Goal: Information Seeking & Learning: Find specific fact

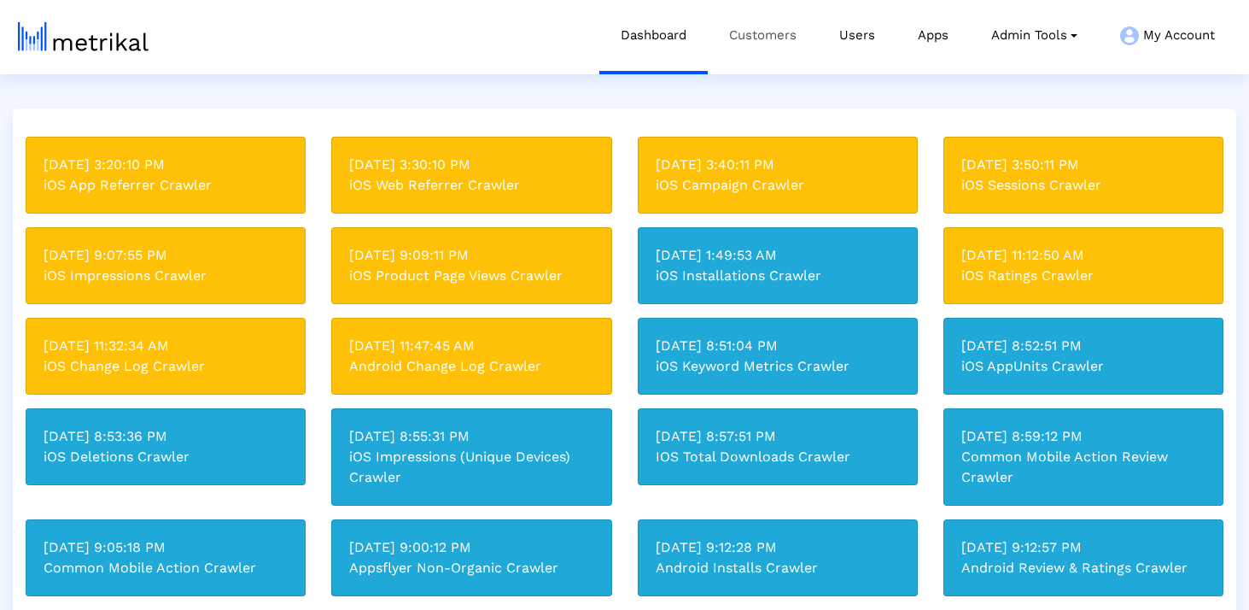
click at [739, 49] on link "Customers" at bounding box center [763, 35] width 110 height 71
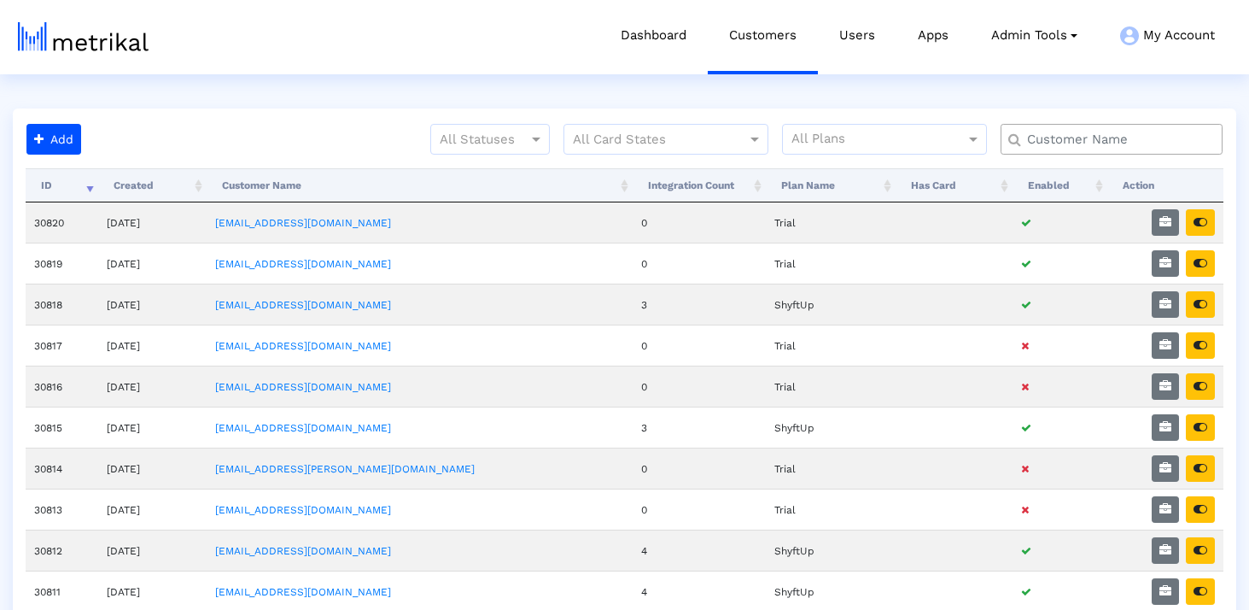
click at [1075, 144] on input "text" at bounding box center [1115, 140] width 201 height 18
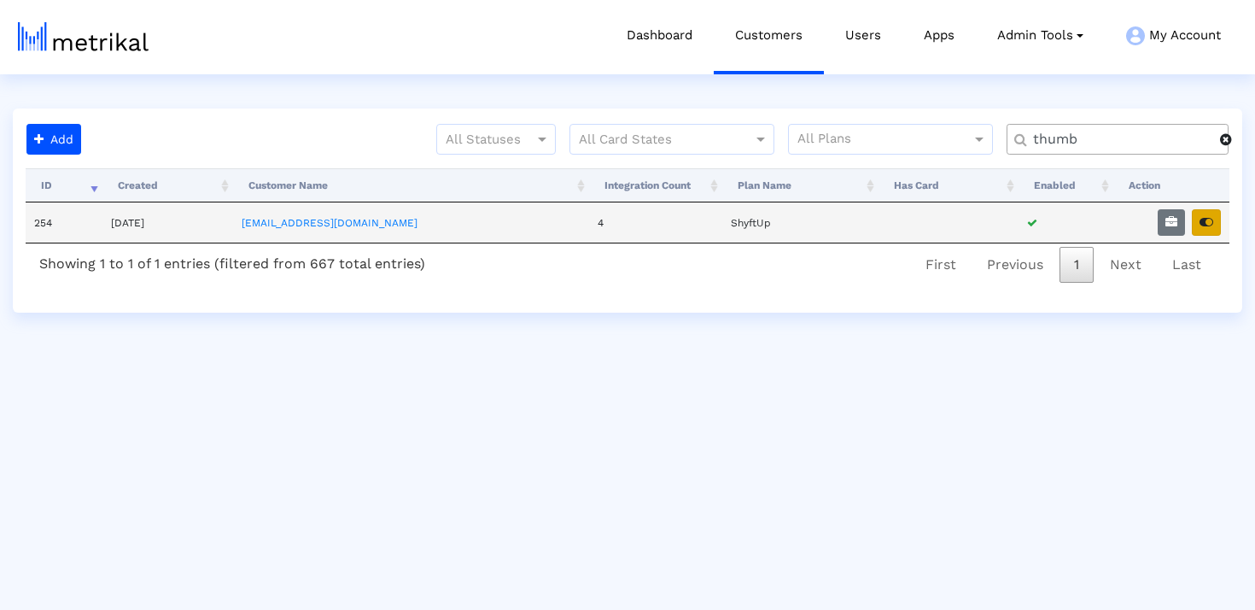
type input "thumb"
click at [1204, 225] on icon "button" at bounding box center [1207, 222] width 14 height 12
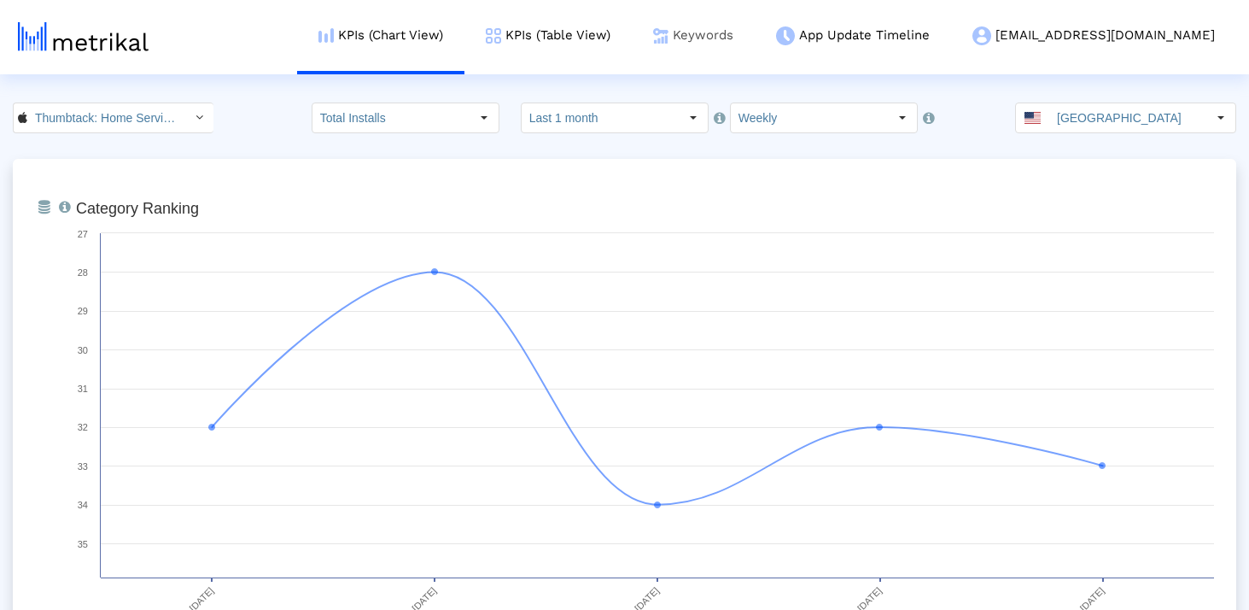
click at [741, 35] on link "Keywords" at bounding box center [693, 35] width 123 height 71
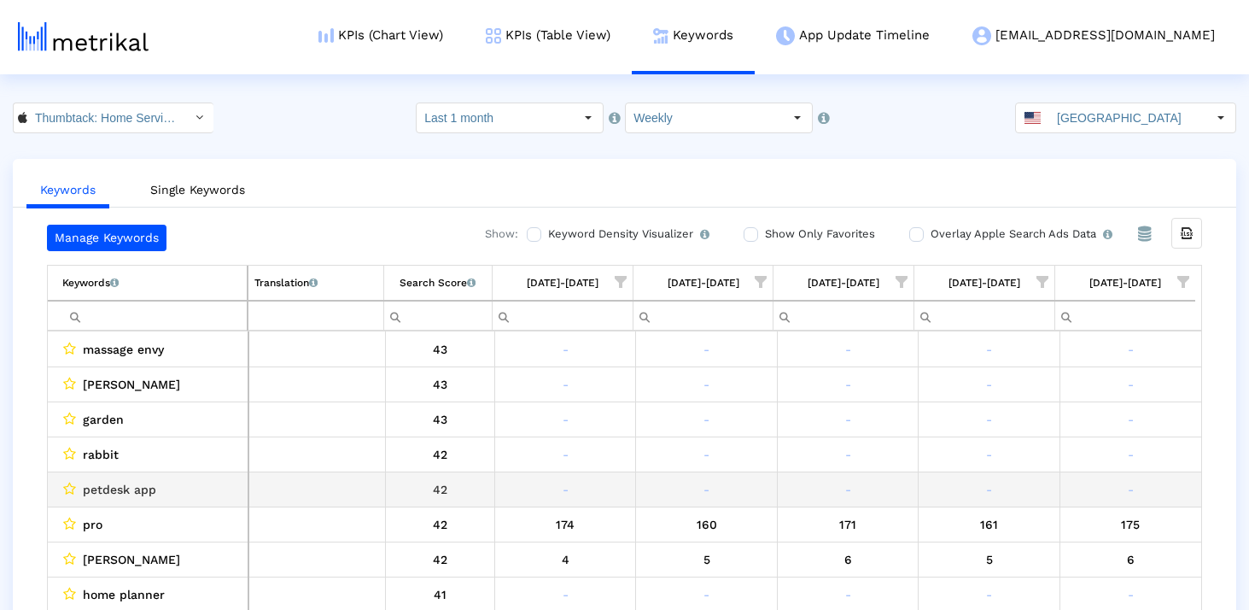
scroll to position [1906, 0]
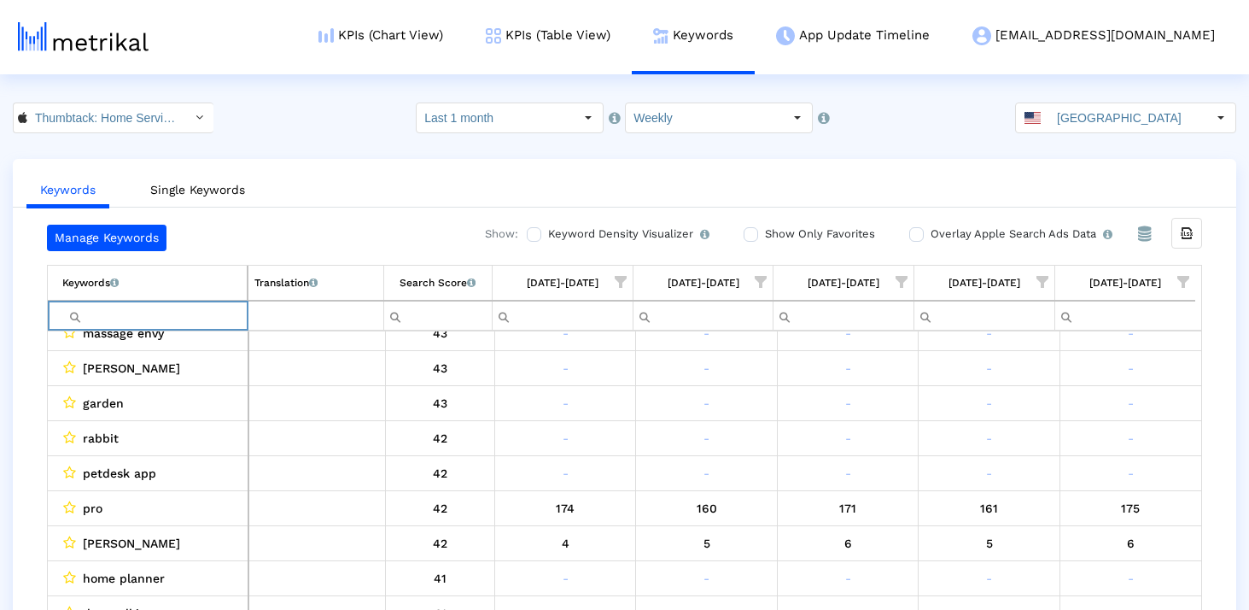
click at [104, 314] on input "Filter cell" at bounding box center [154, 315] width 184 height 28
type input "dolly"
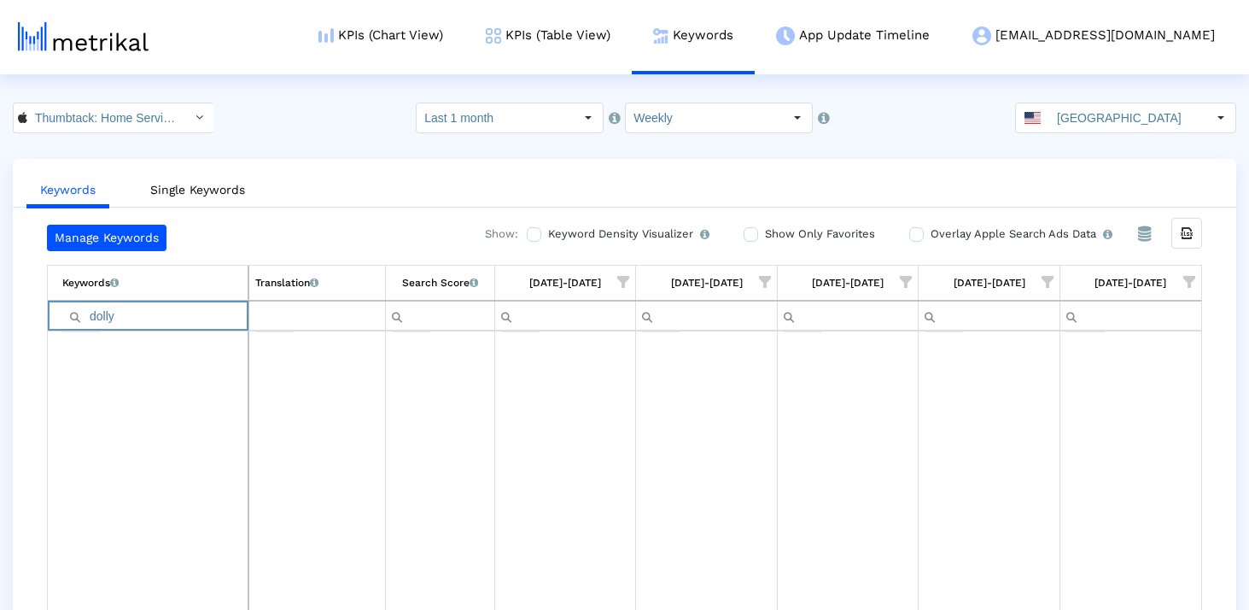
scroll to position [0, 0]
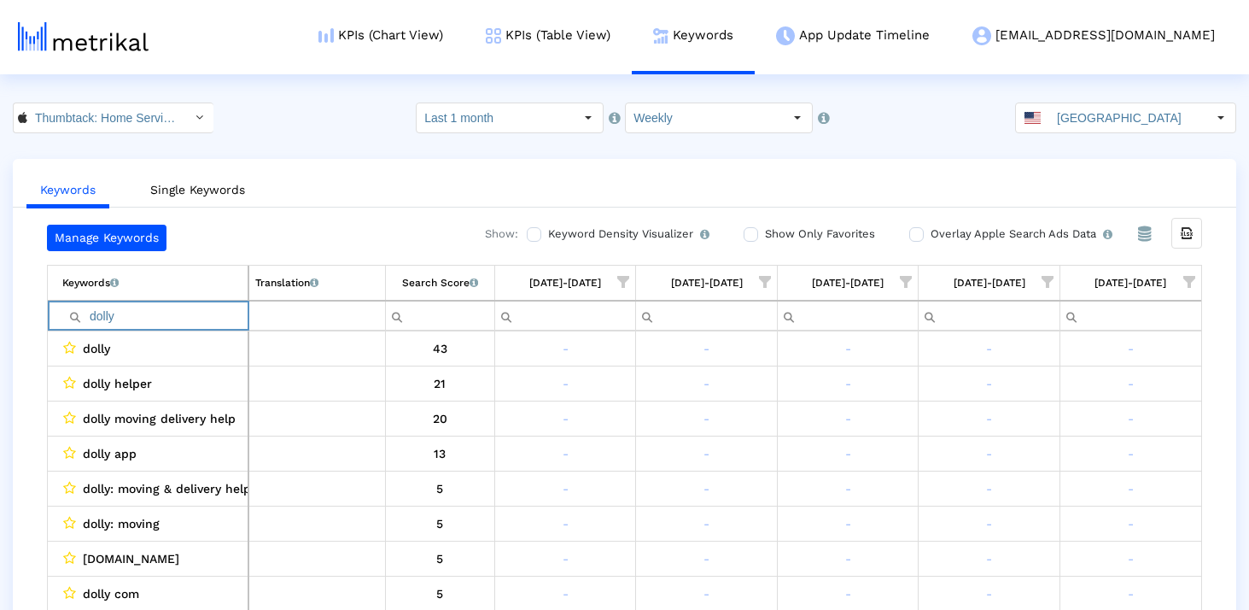
click at [114, 313] on input "dolly" at bounding box center [154, 315] width 185 height 28
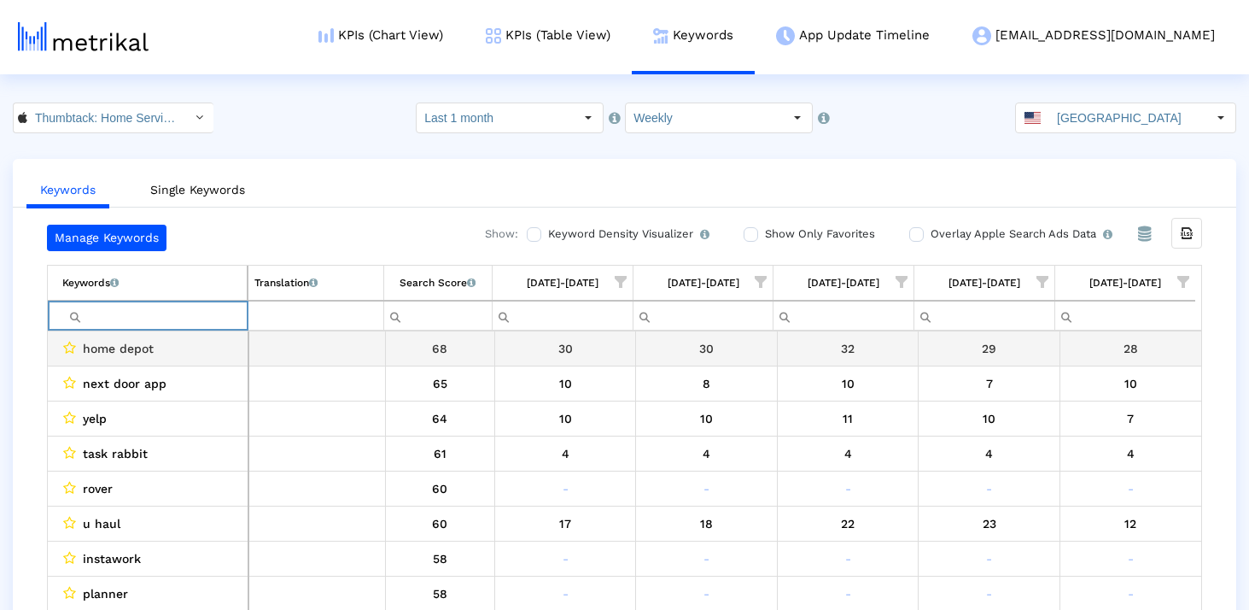
paste input "taskrabbit"
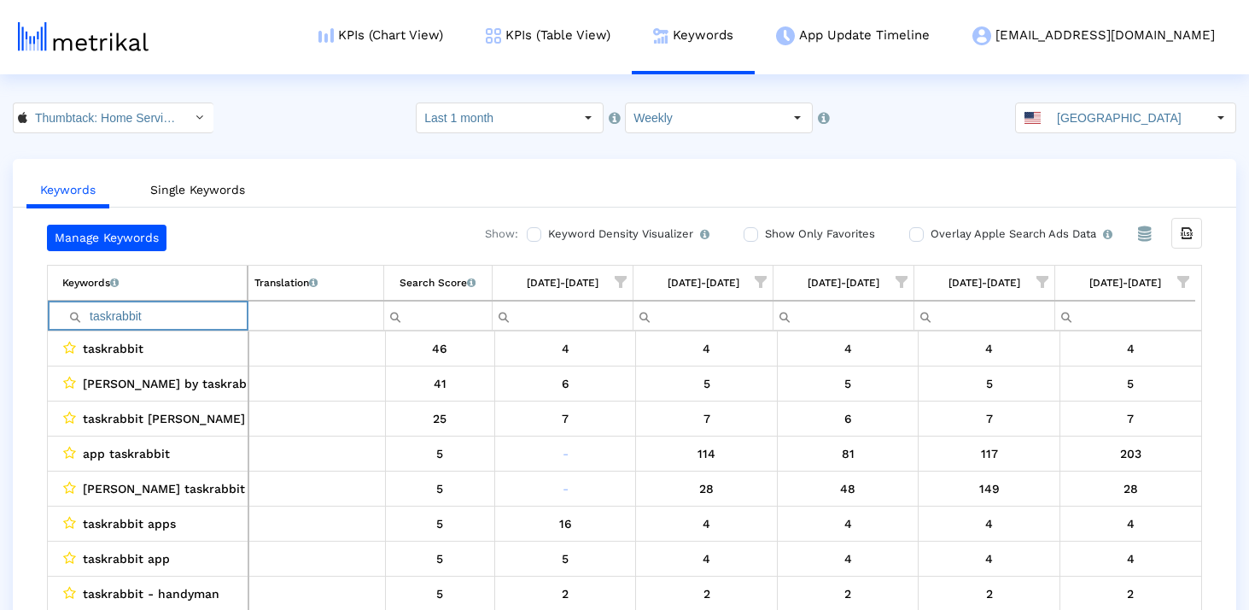
click at [130, 314] on input "taskrabbit" at bounding box center [154, 315] width 184 height 28
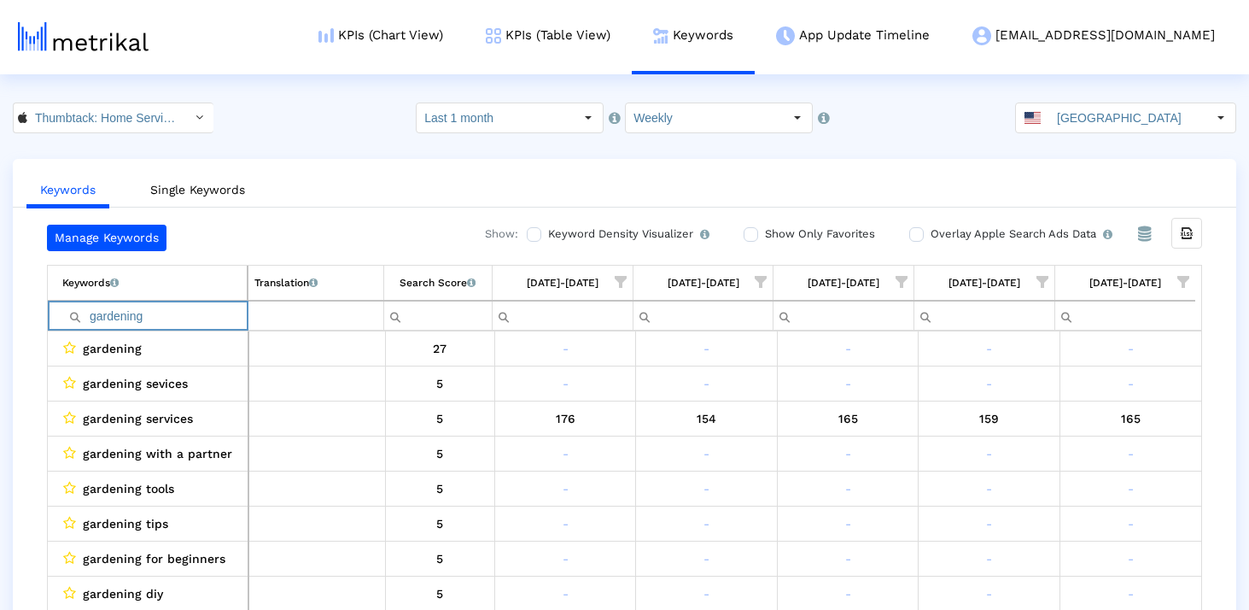
click at [194, 309] on input "gardening" at bounding box center [154, 315] width 184 height 28
paste input "handymen"
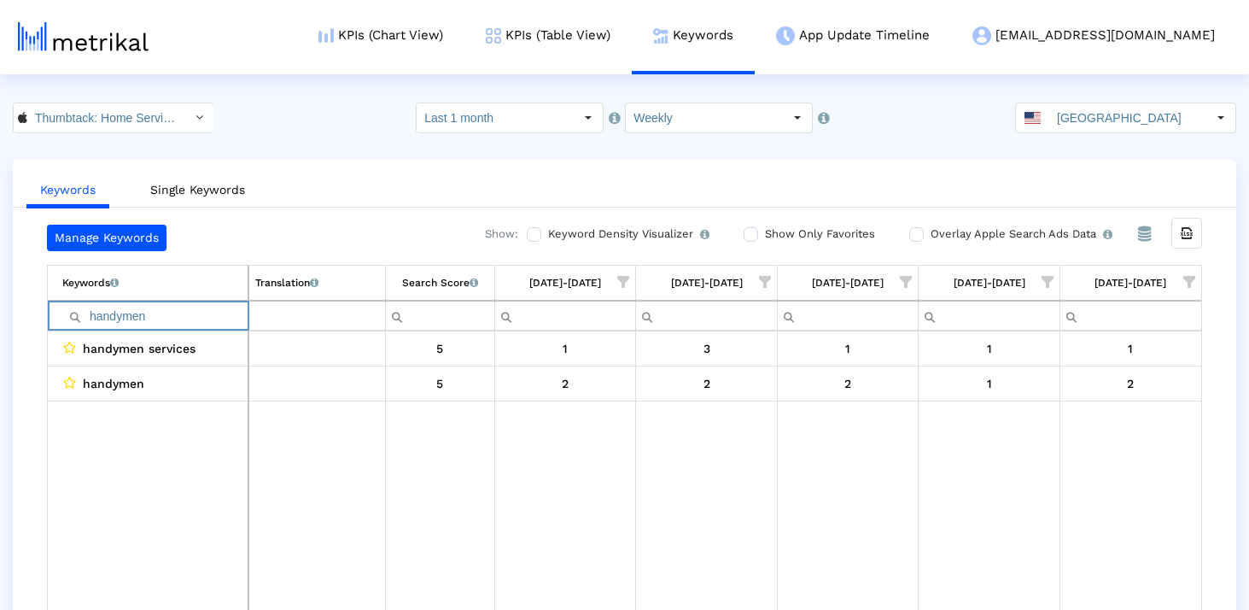
click at [198, 312] on input "handymen" at bounding box center [154, 315] width 185 height 28
paste input "Filter cell"
type input "handy"
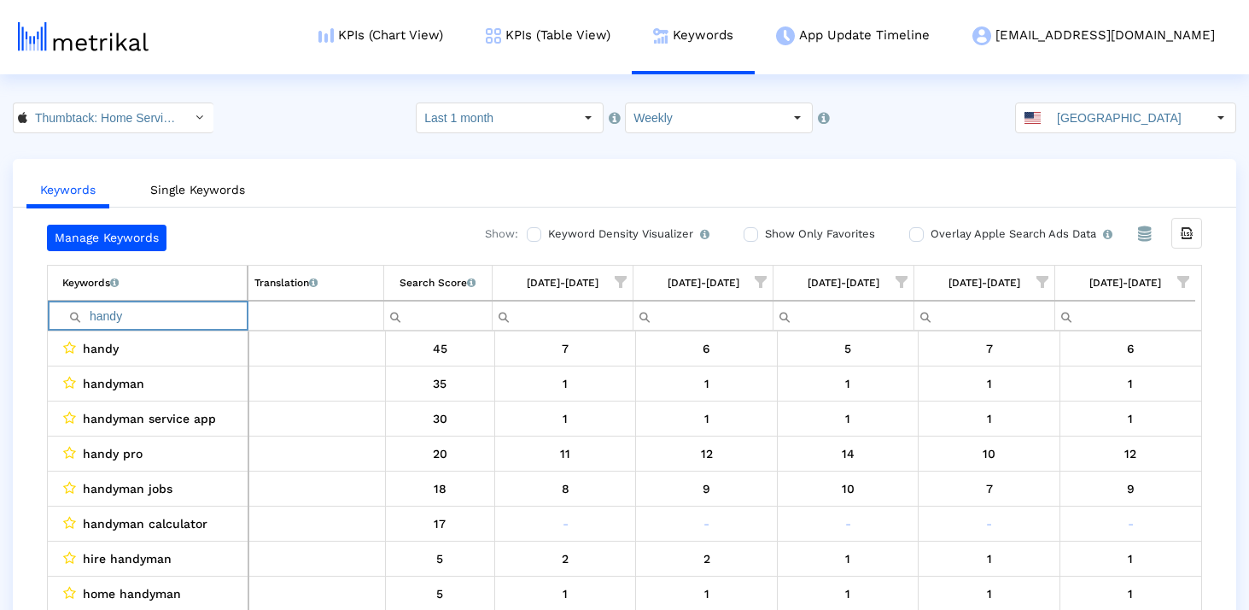
click at [198, 312] on input "handy" at bounding box center [154, 315] width 184 height 28
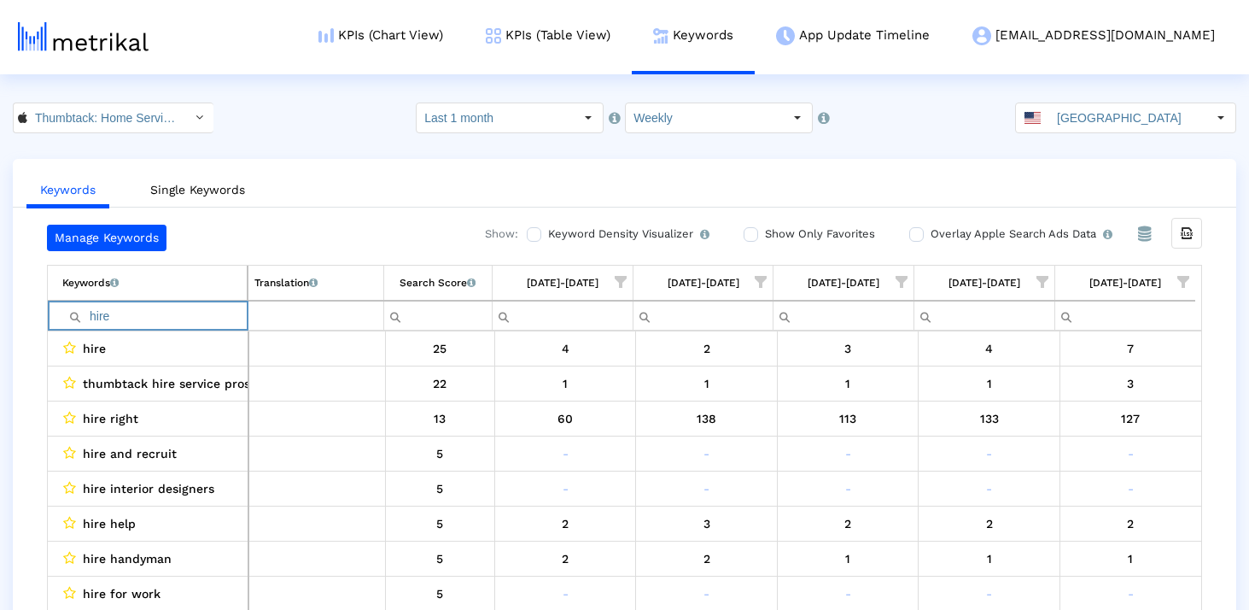
click at [174, 317] on input "hire" at bounding box center [154, 315] width 184 height 28
type input "local"
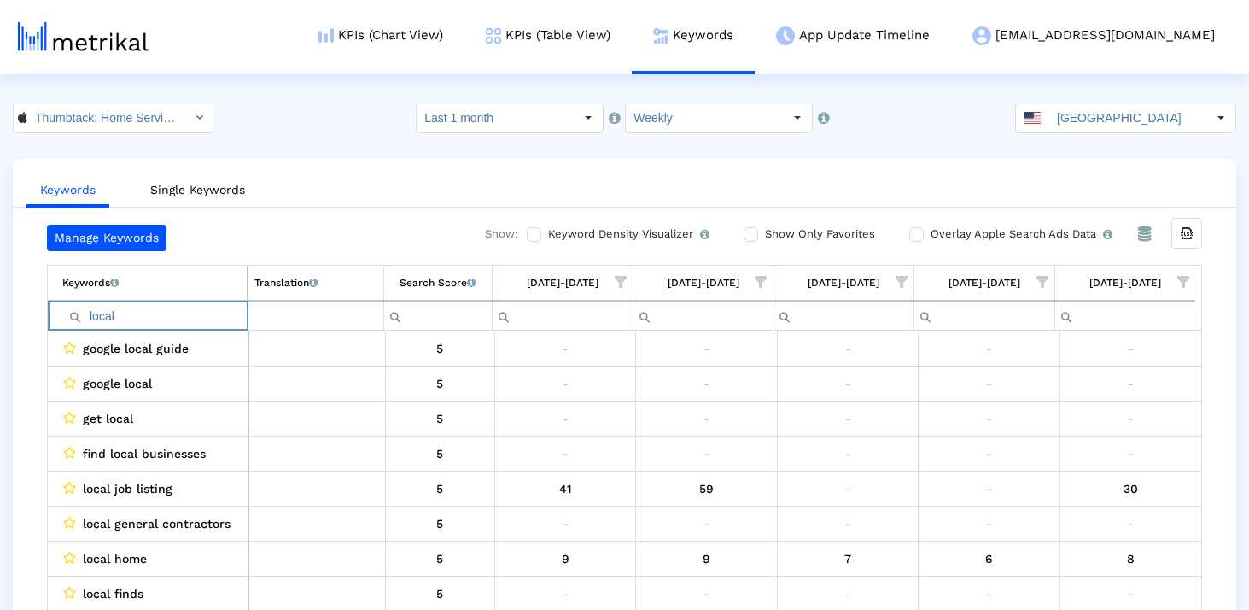
click at [171, 315] on input "local" at bounding box center [154, 315] width 184 height 28
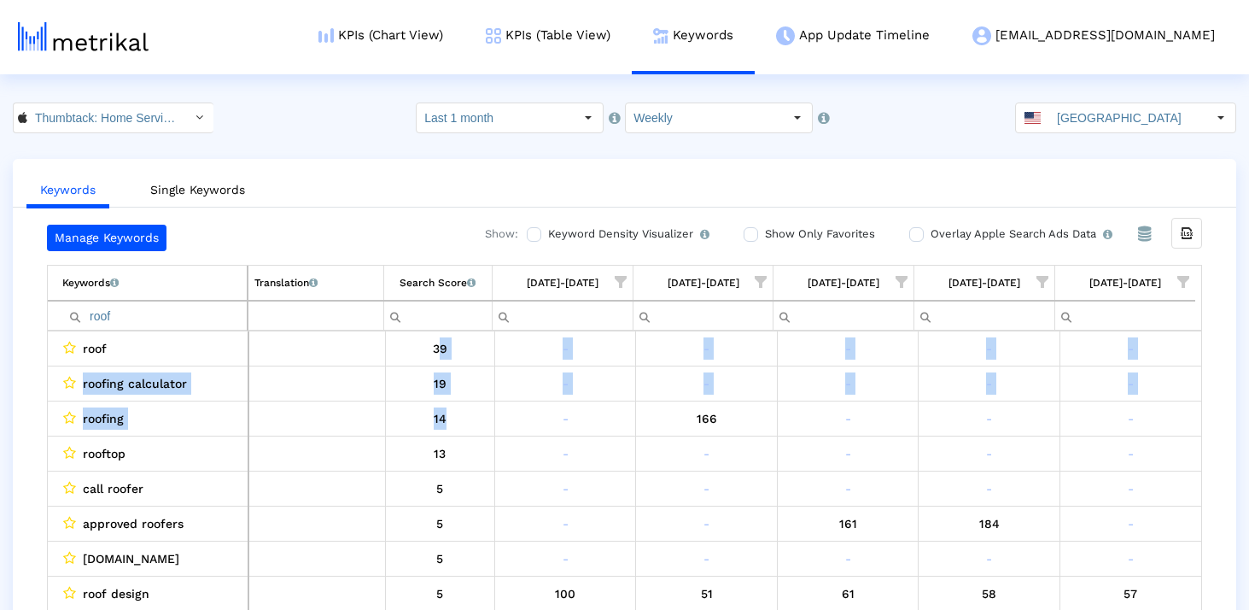
drag, startPoint x: 439, startPoint y: 342, endPoint x: 445, endPoint y: 437, distance: 95.8
click at [445, 437] on td "13" at bounding box center [439, 453] width 109 height 35
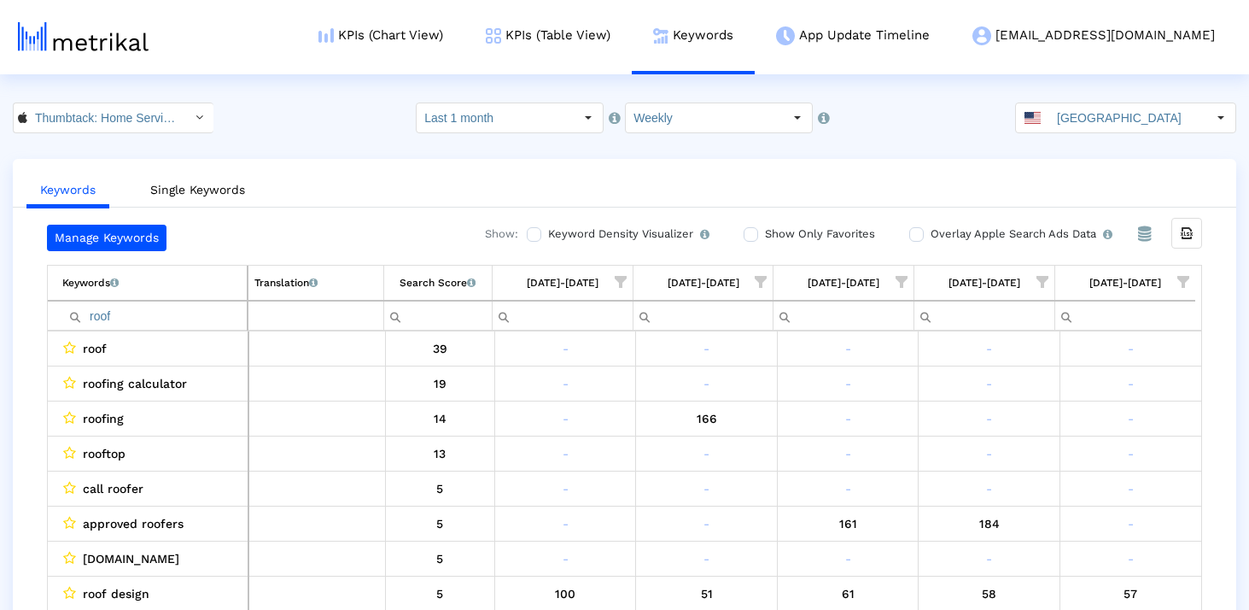
click at [158, 317] on input "roof" at bounding box center [154, 315] width 184 height 28
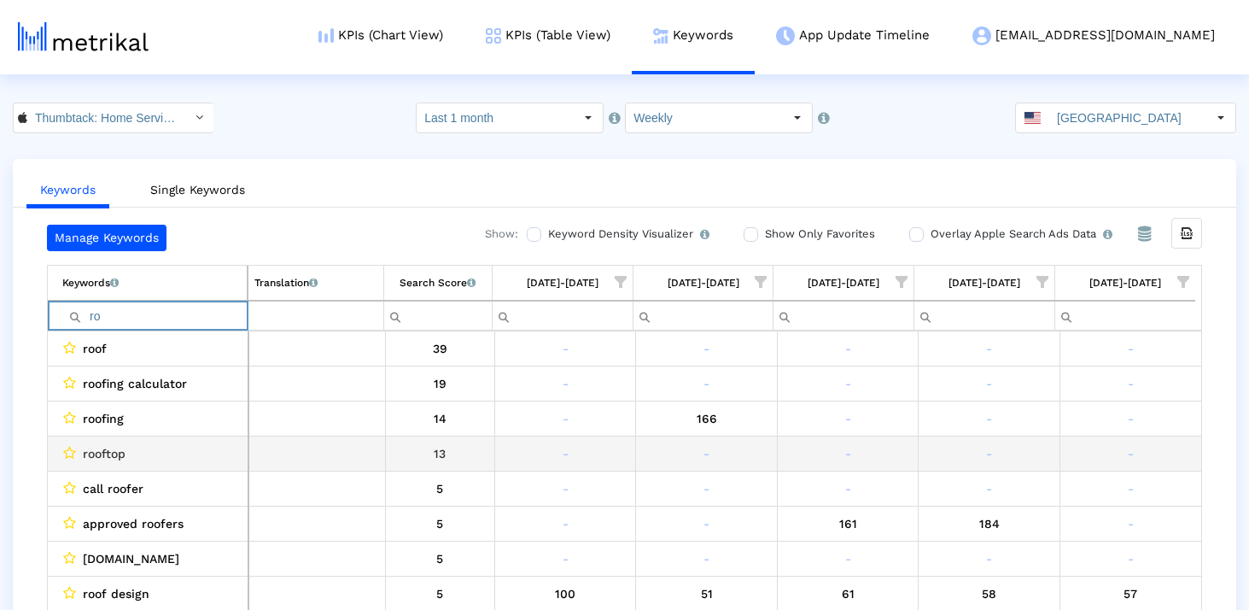
type input "r"
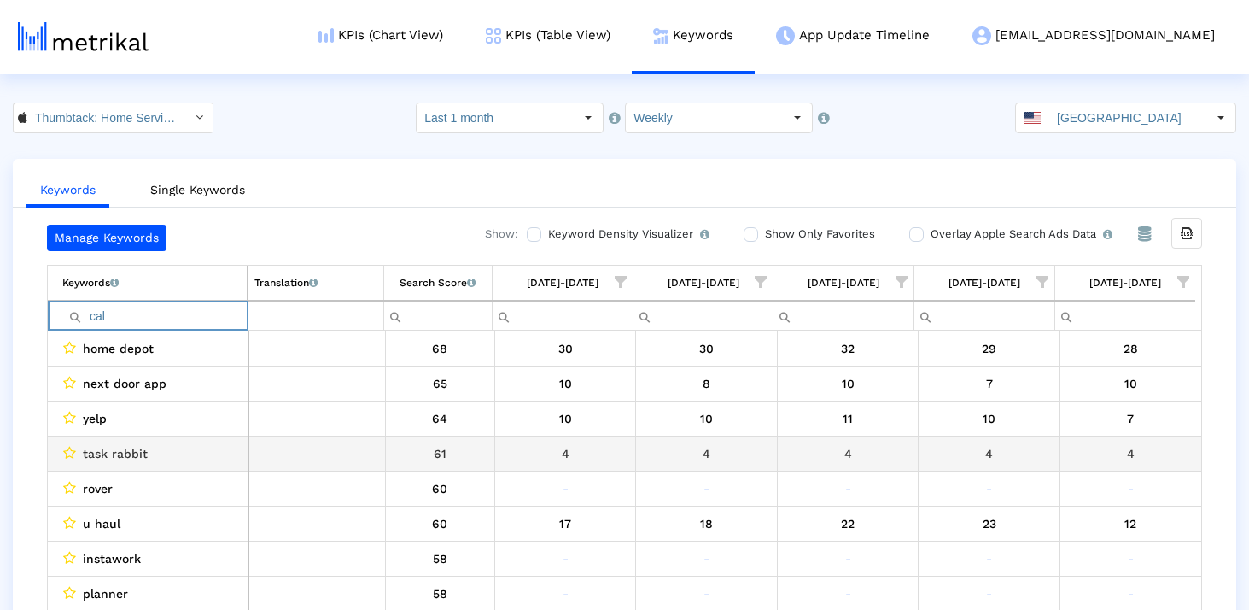
type input "call"
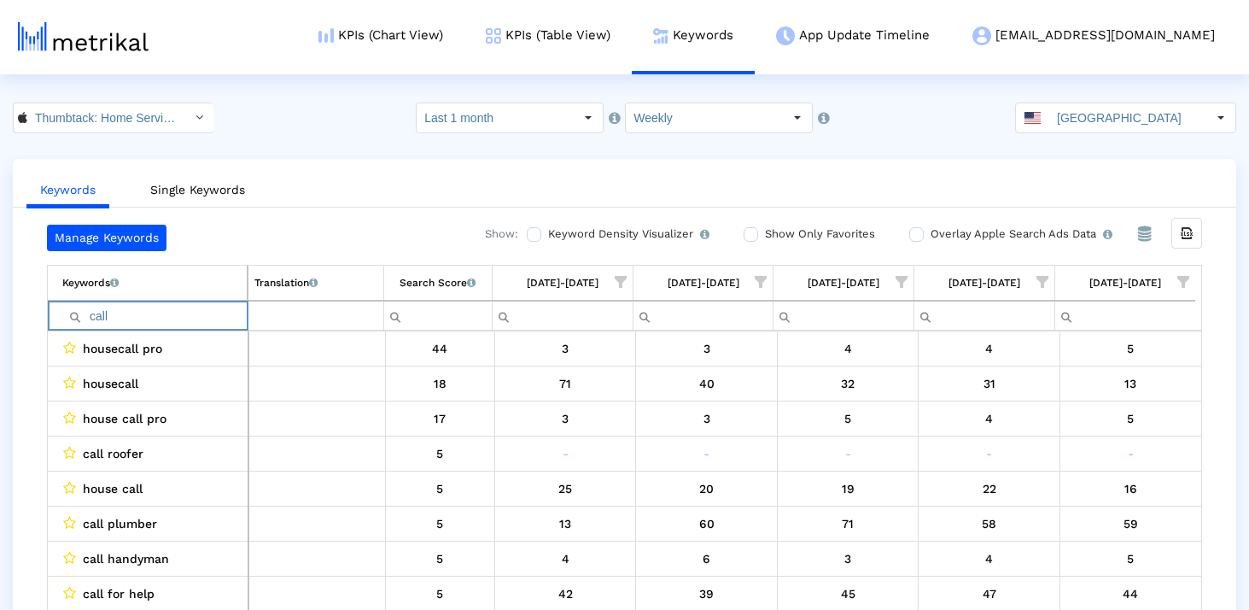
click at [158, 319] on input "call" at bounding box center [154, 315] width 184 height 28
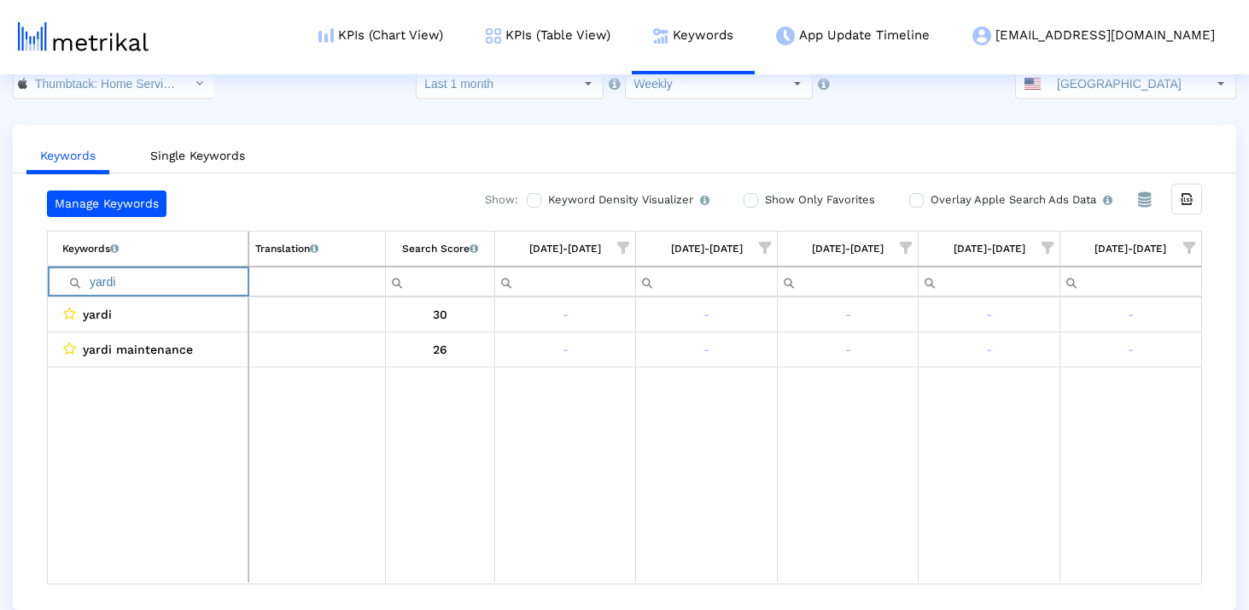
click at [164, 286] on input "yardi" at bounding box center [154, 281] width 185 height 28
type input "pool"
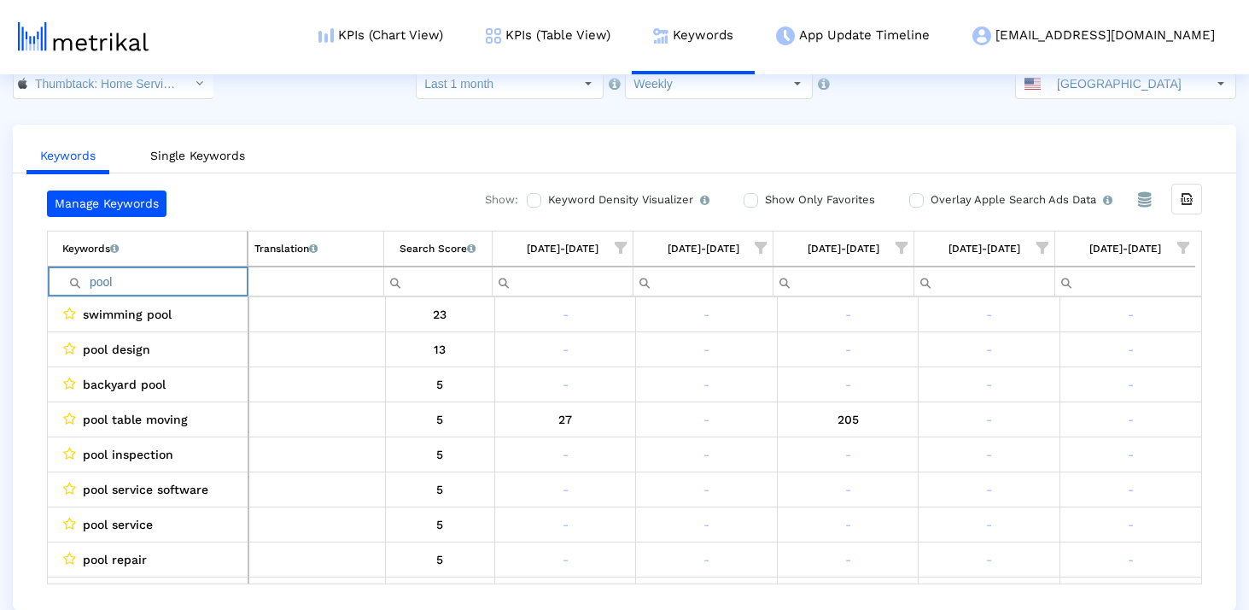
click at [159, 284] on input "pool" at bounding box center [154, 281] width 184 height 28
click at [143, 287] on input "yard" at bounding box center [154, 281] width 184 height 28
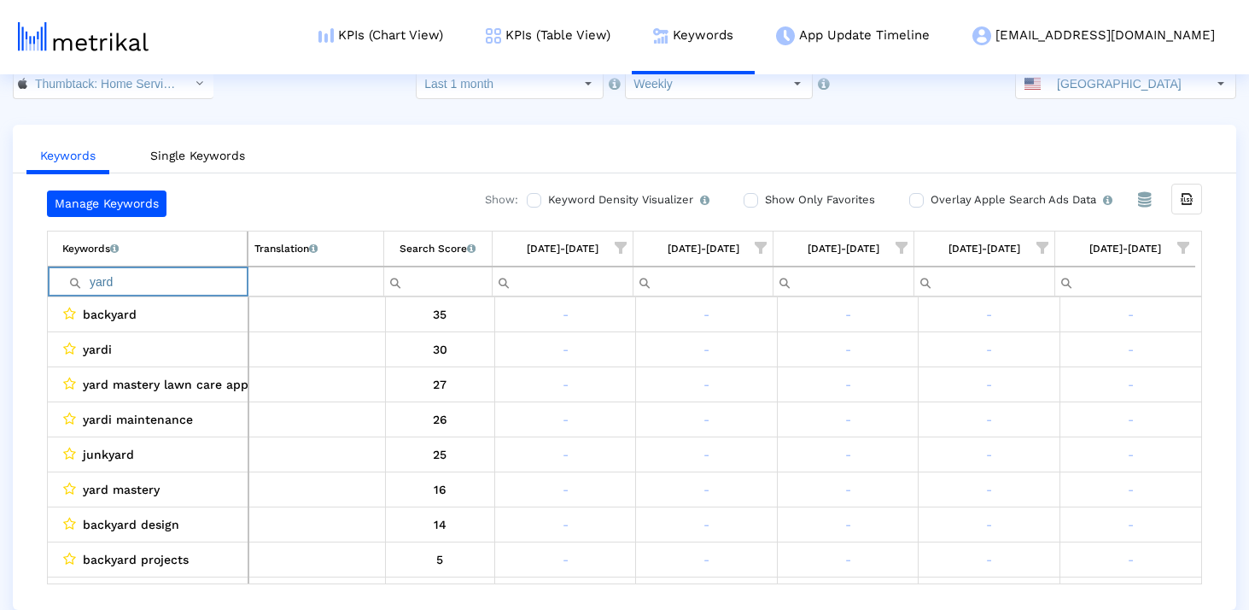
click at [143, 287] on input "yard" at bounding box center [154, 281] width 184 height 28
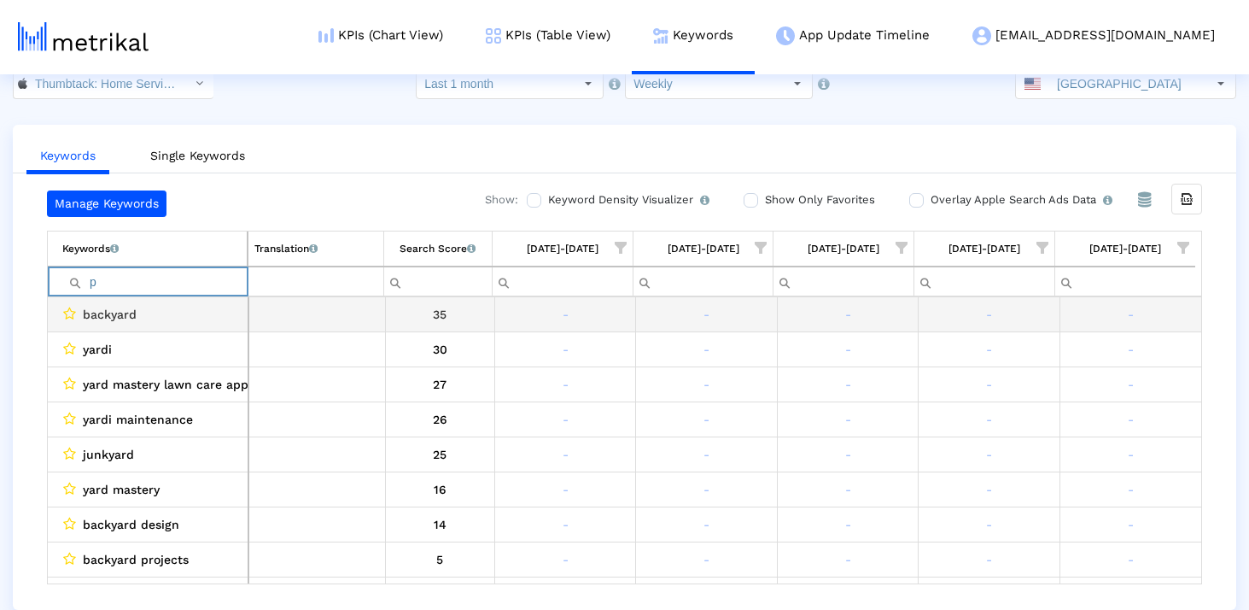
type input "pr"
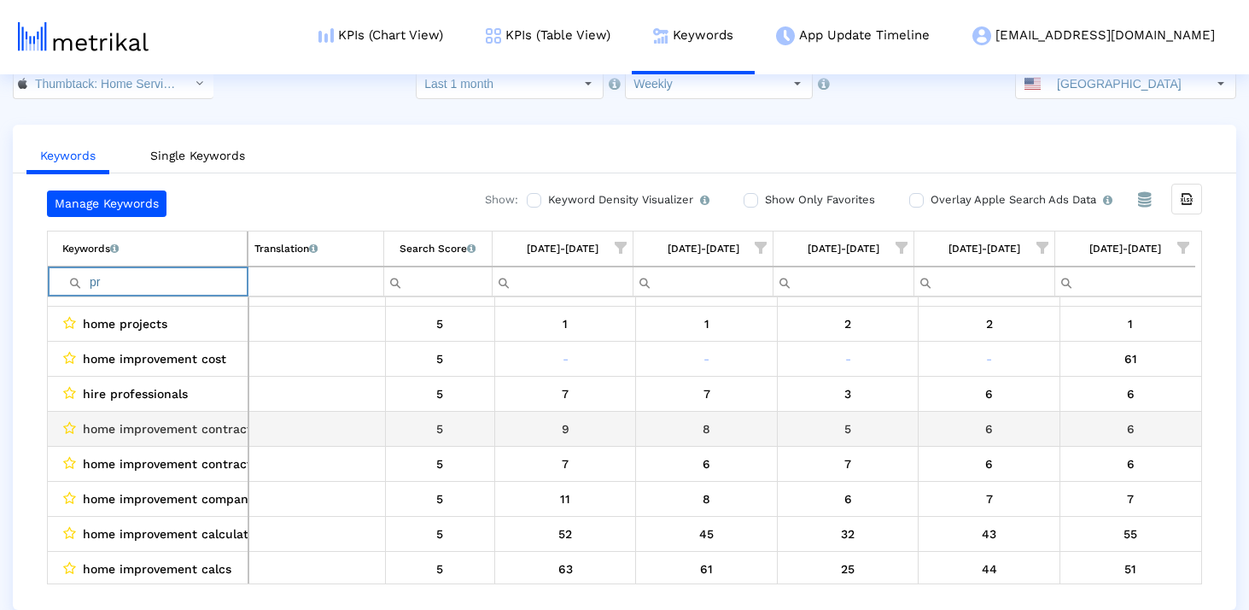
scroll to position [1215, 0]
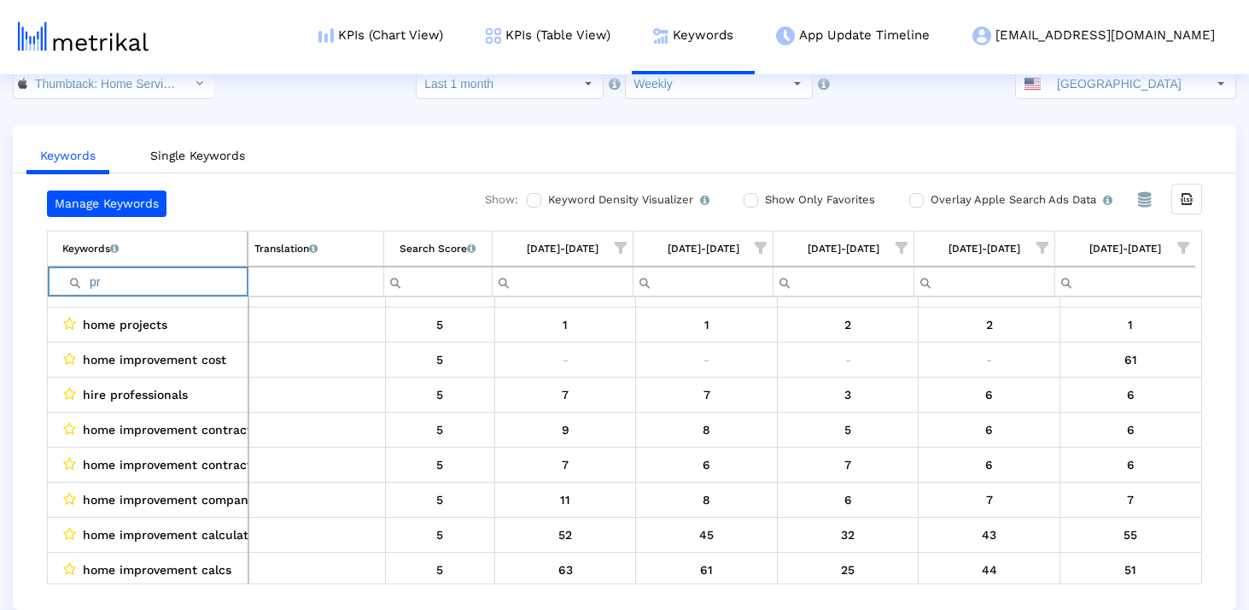
click at [105, 288] on input "pr" at bounding box center [154, 281] width 184 height 28
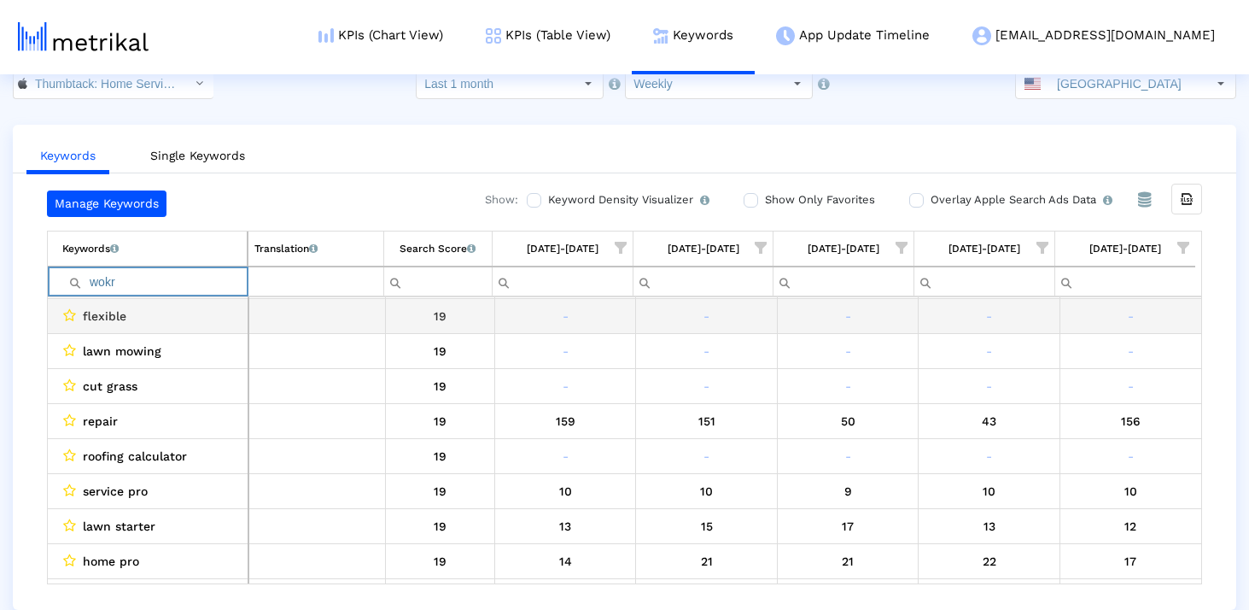
scroll to position [0, 0]
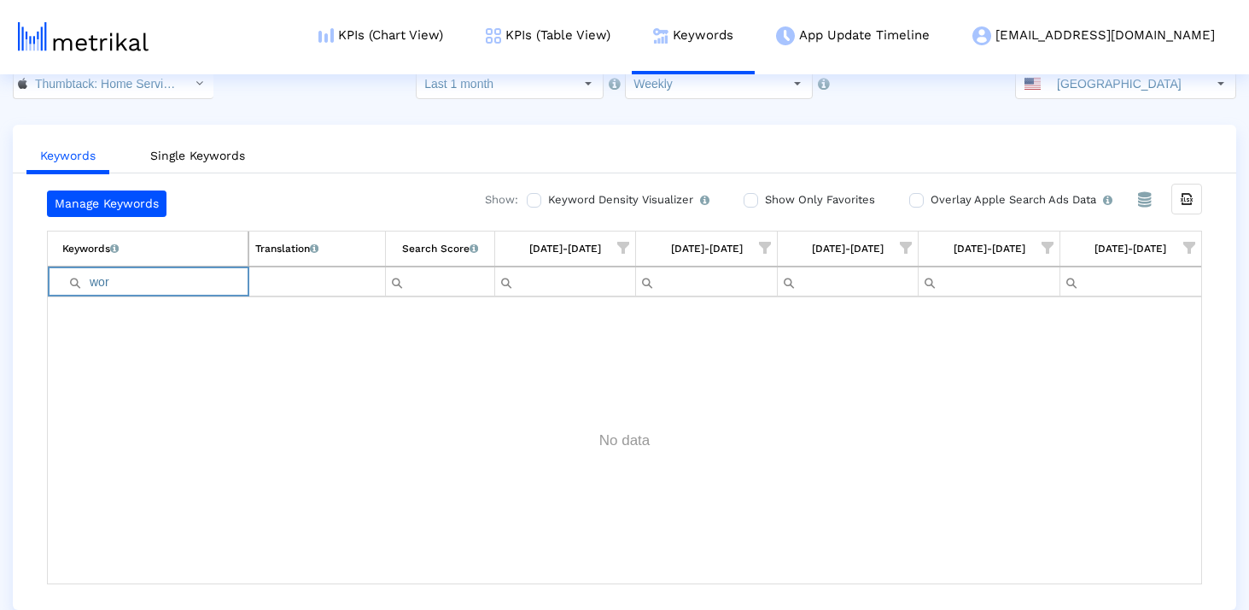
type input "work"
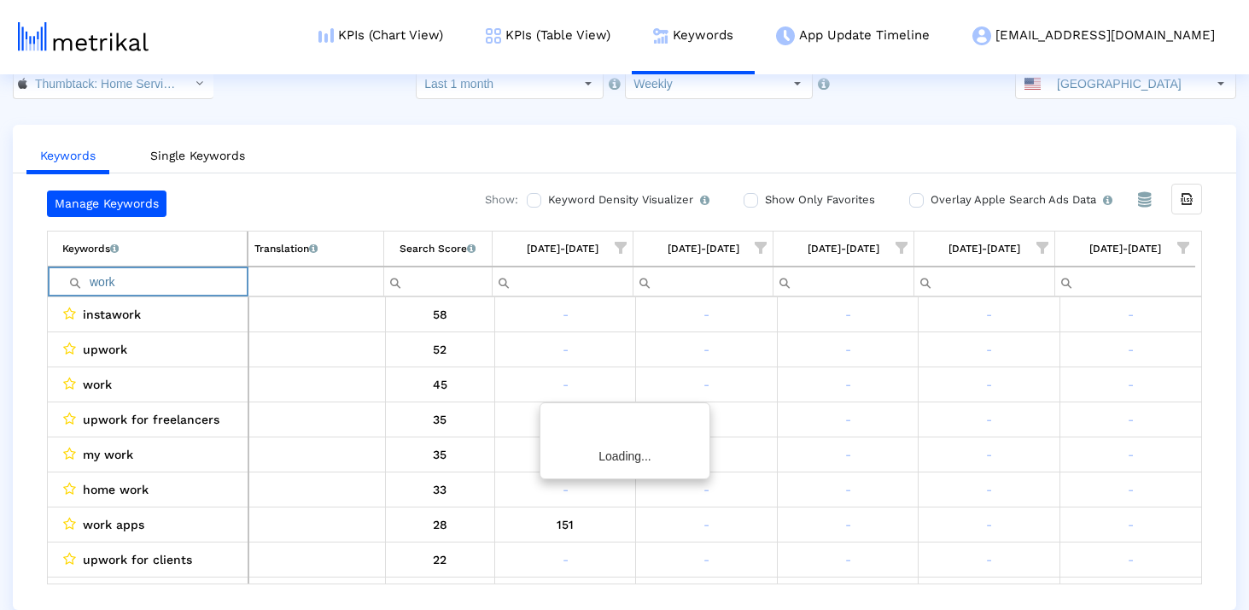
click at [125, 281] on input "work" at bounding box center [154, 281] width 184 height 28
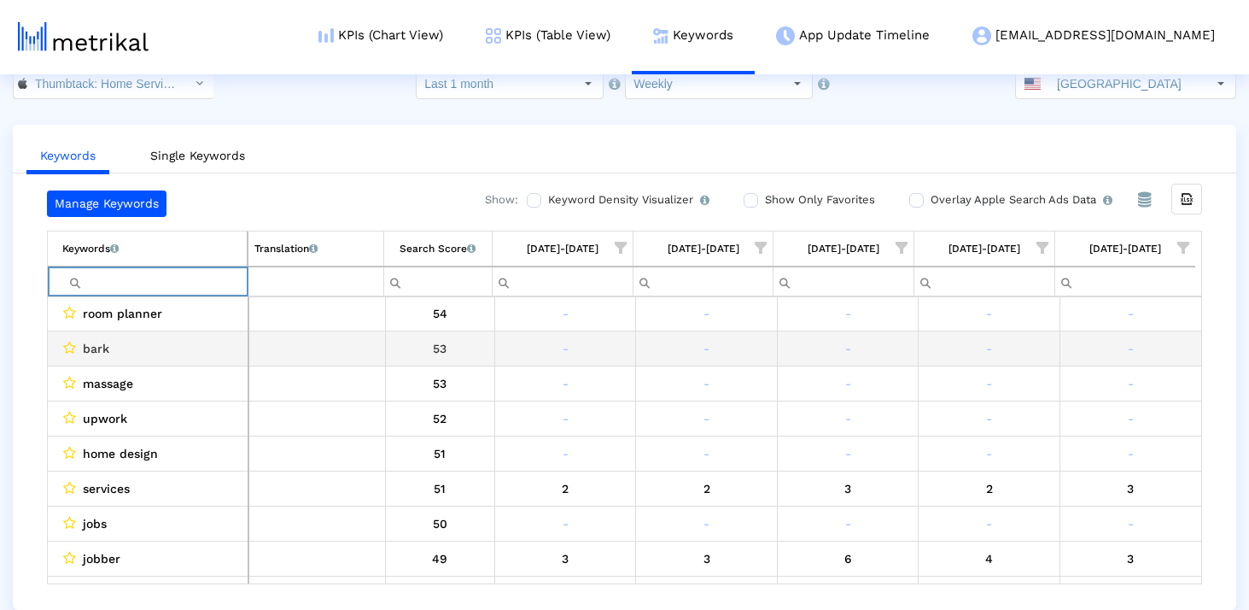
scroll to position [533, 0]
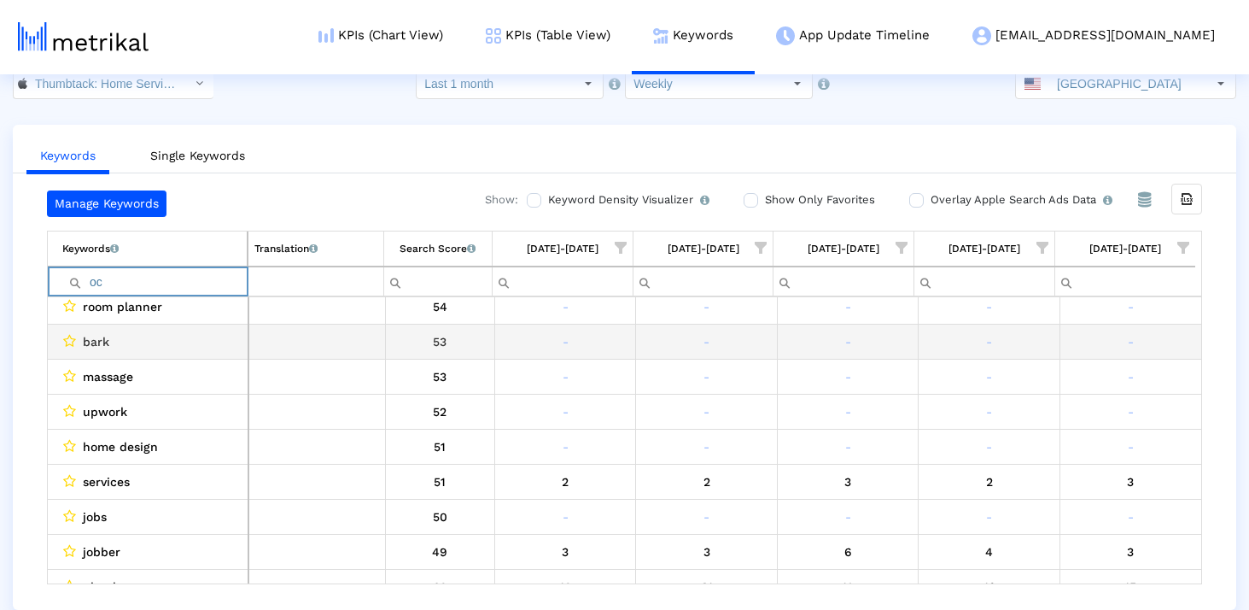
type input "o"
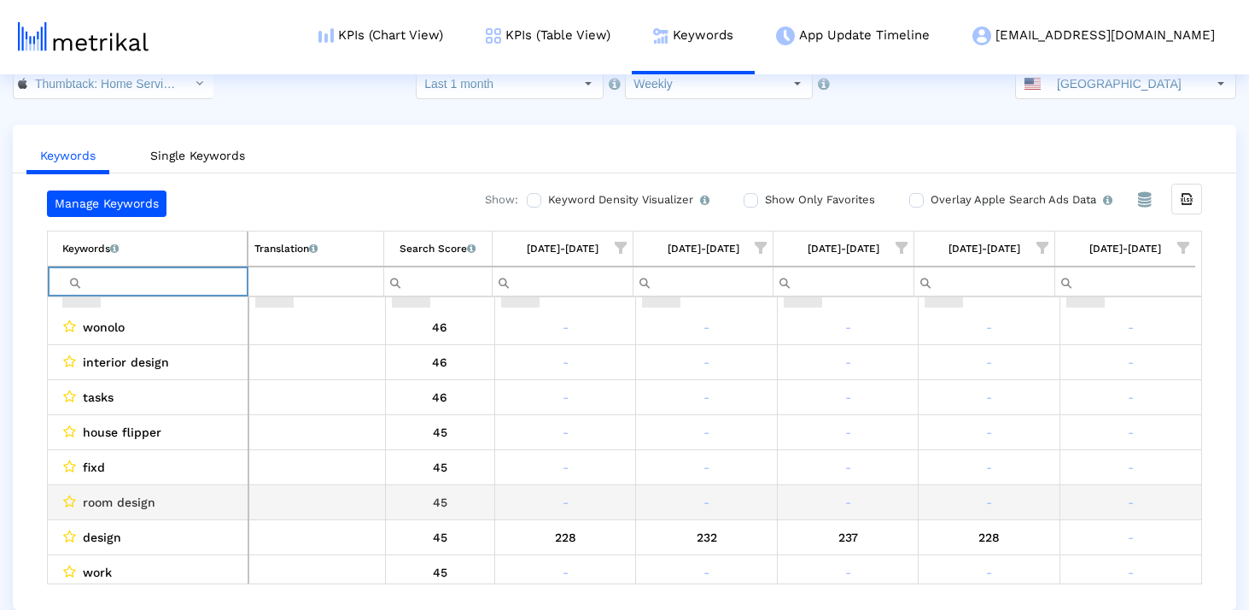
scroll to position [1166, 0]
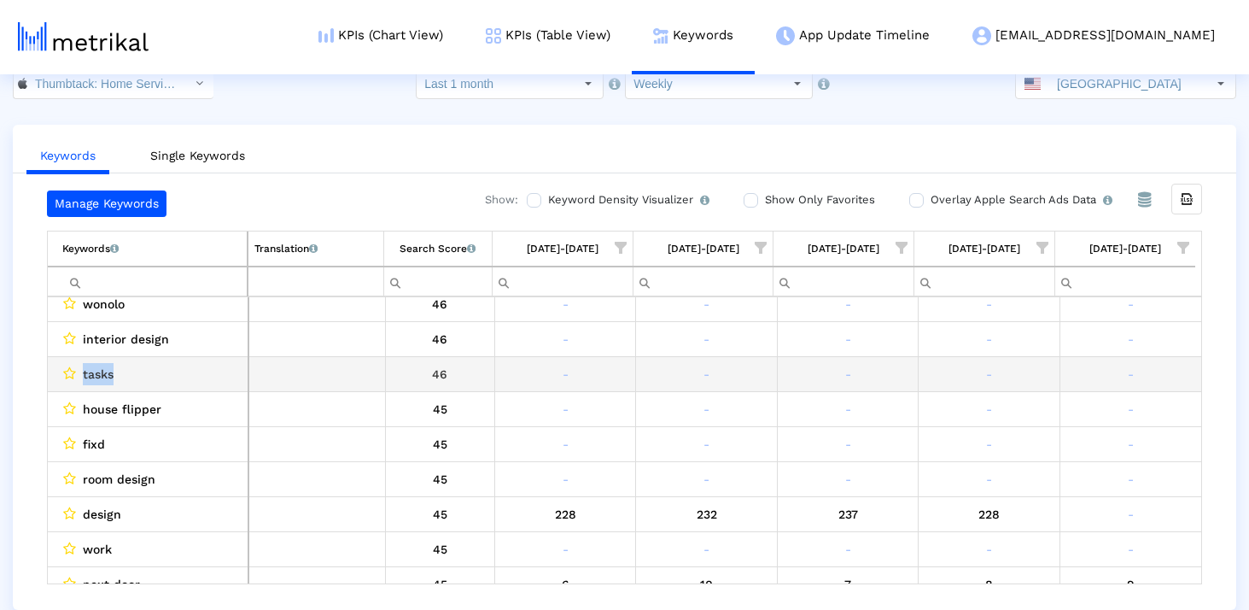
drag, startPoint x: 131, startPoint y: 372, endPoint x: 81, endPoint y: 372, distance: 49.5
click at [81, 372] on div "tasks" at bounding box center [151, 374] width 179 height 22
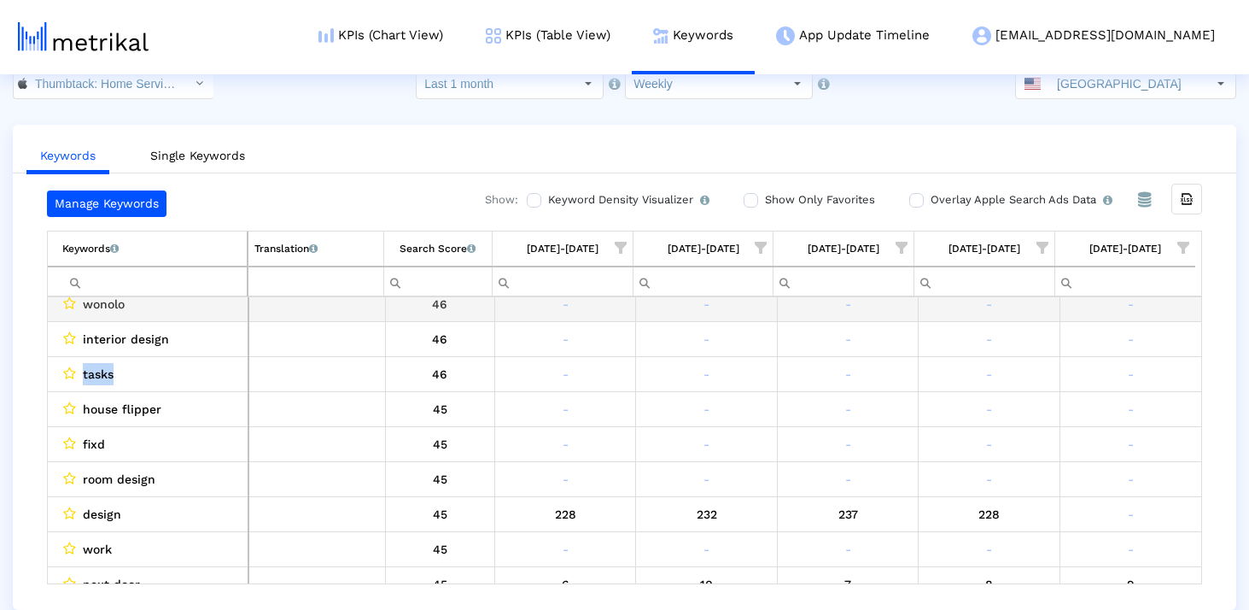
copy span "tasks"
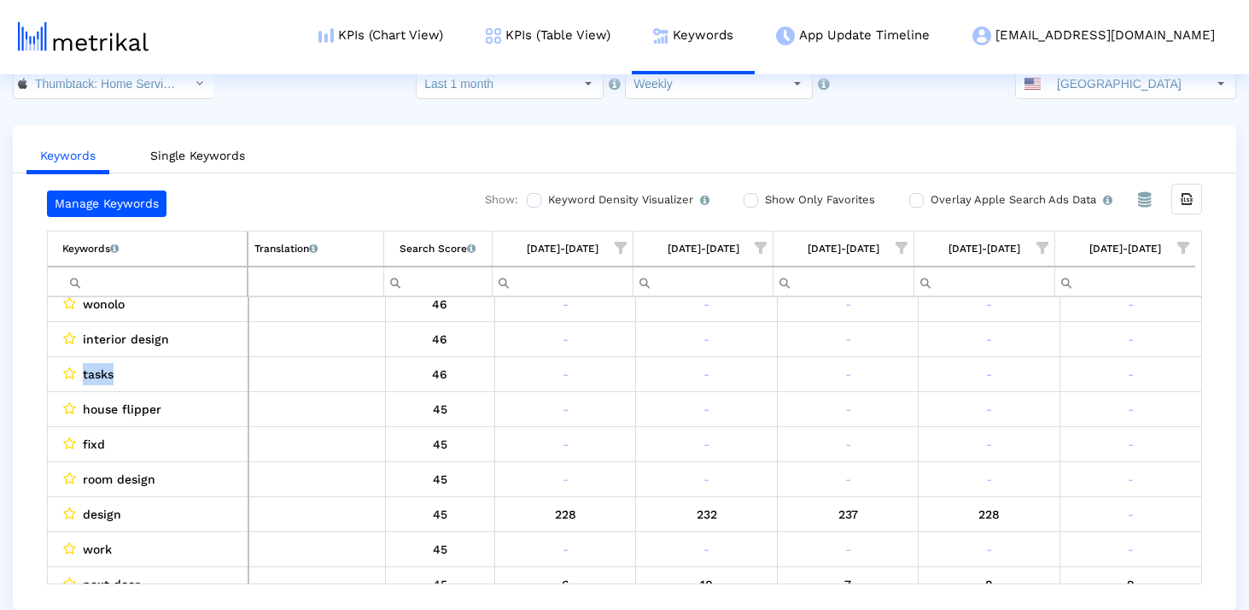
click at [118, 286] on input "Filter cell" at bounding box center [154, 281] width 184 height 28
paste input "tasks"
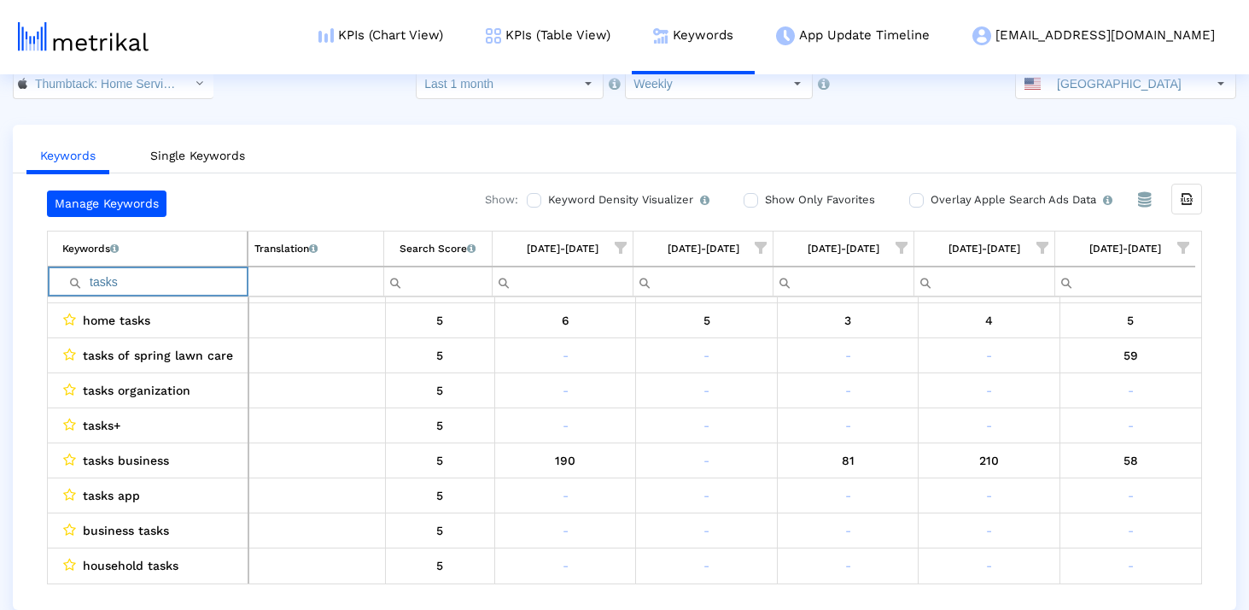
scroll to position [0, 0]
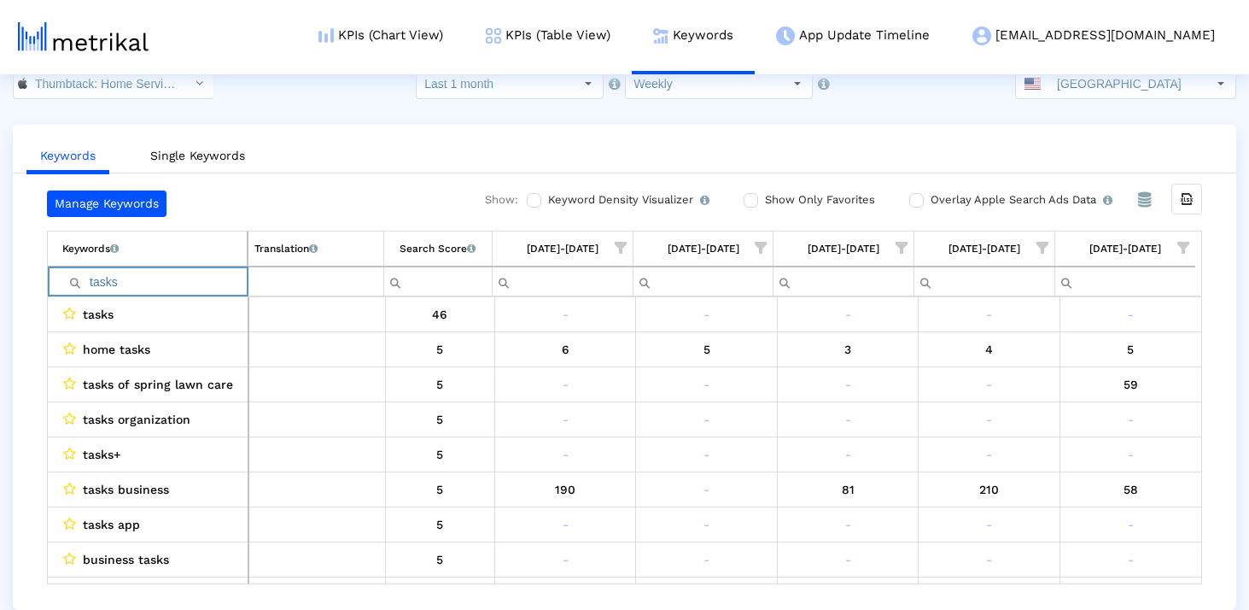
click at [113, 284] on input "tasks" at bounding box center [154, 281] width 184 height 28
type input "tasks"
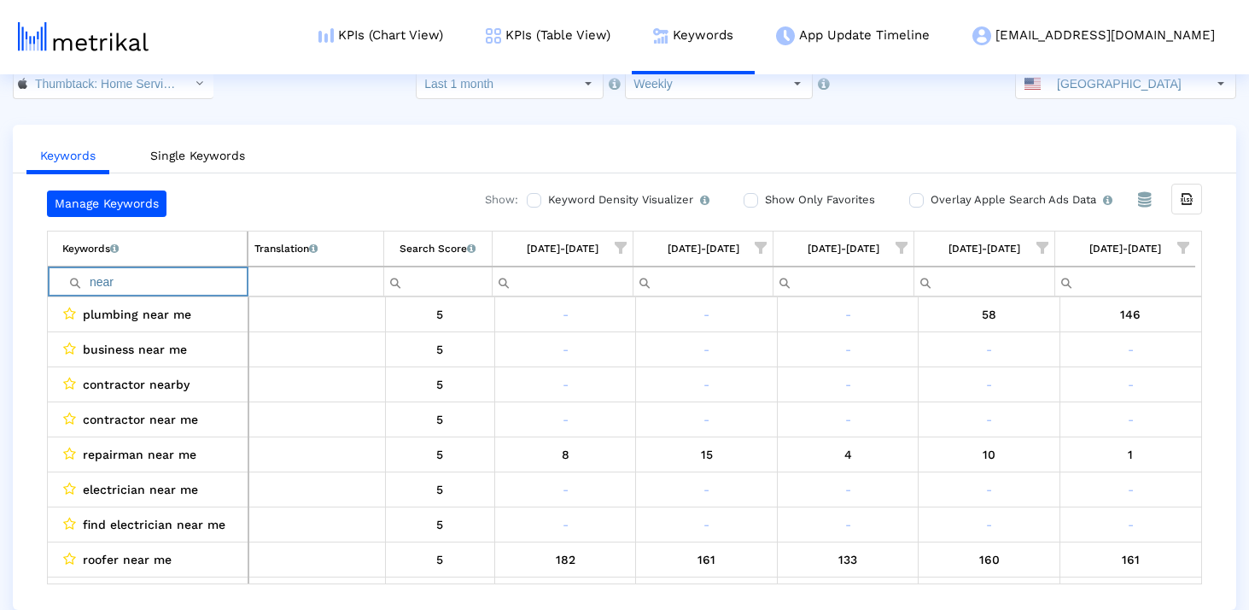
click at [144, 276] on input "near" at bounding box center [154, 281] width 184 height 28
type input "me"
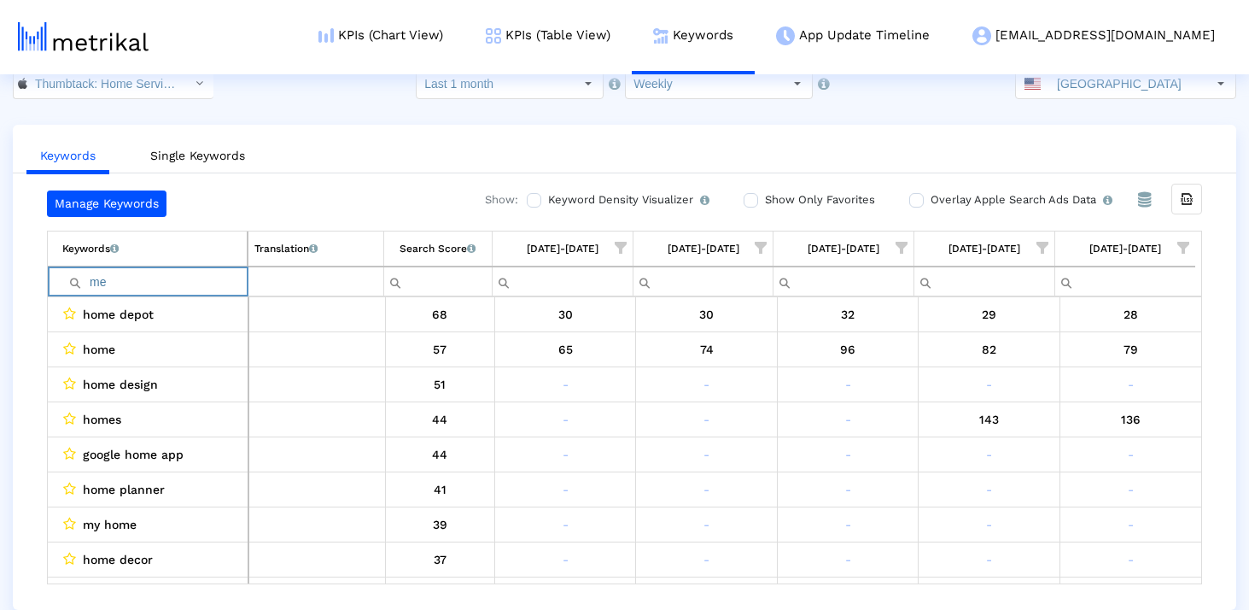
click at [139, 278] on input "me" at bounding box center [154, 281] width 184 height 28
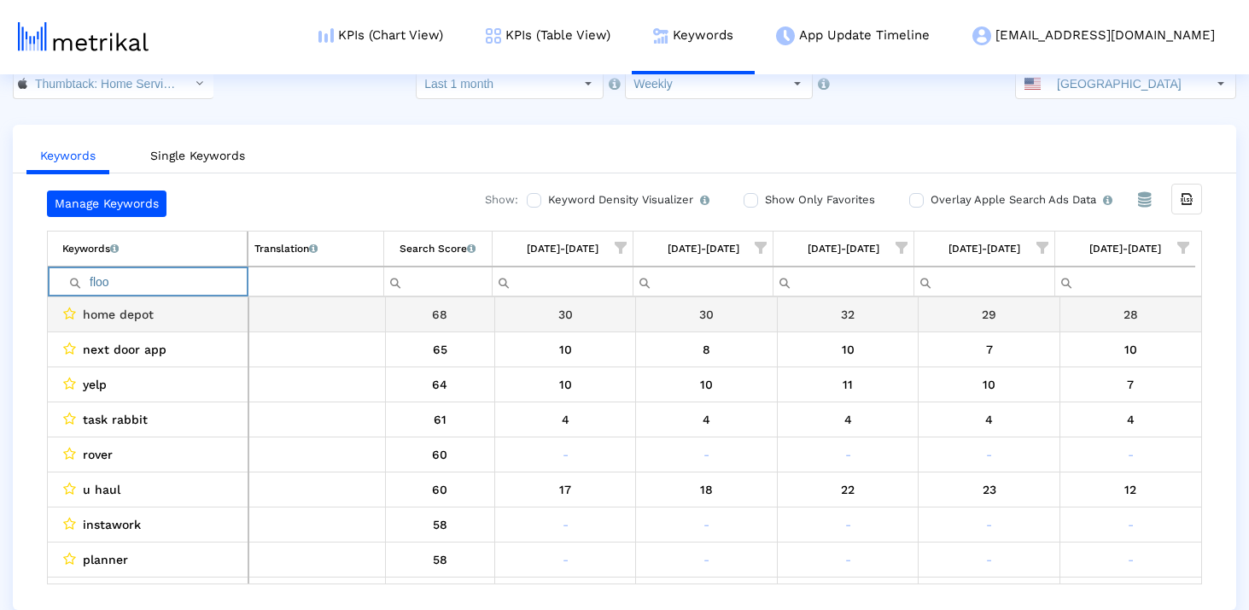
type input "floor"
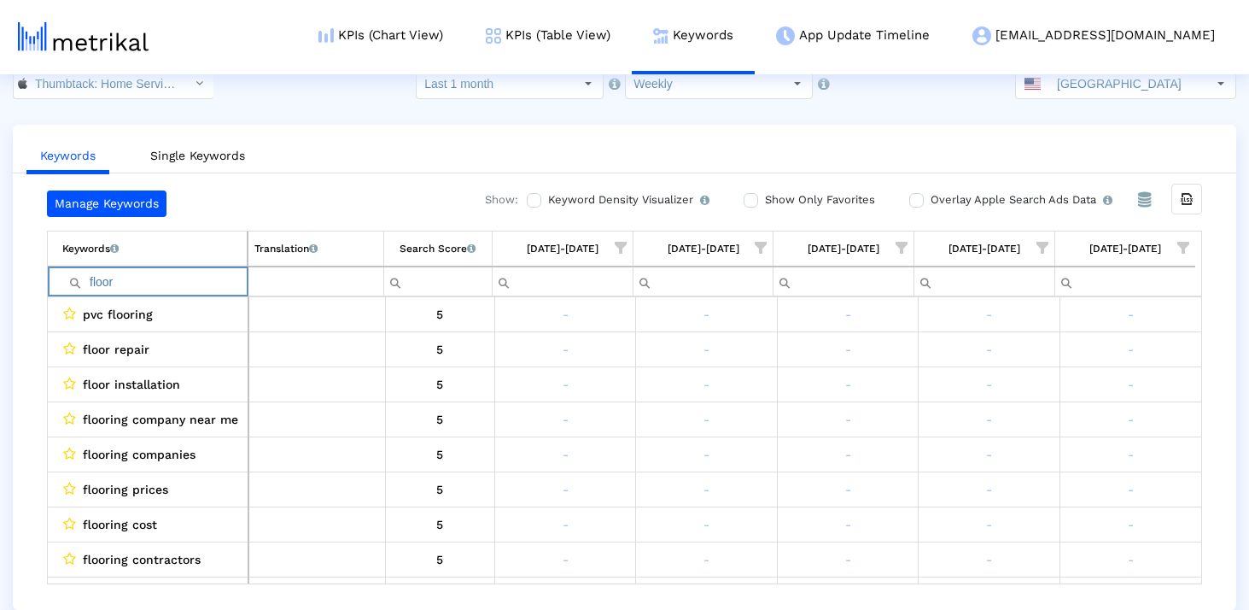
click at [127, 287] on input "floor" at bounding box center [154, 281] width 184 height 28
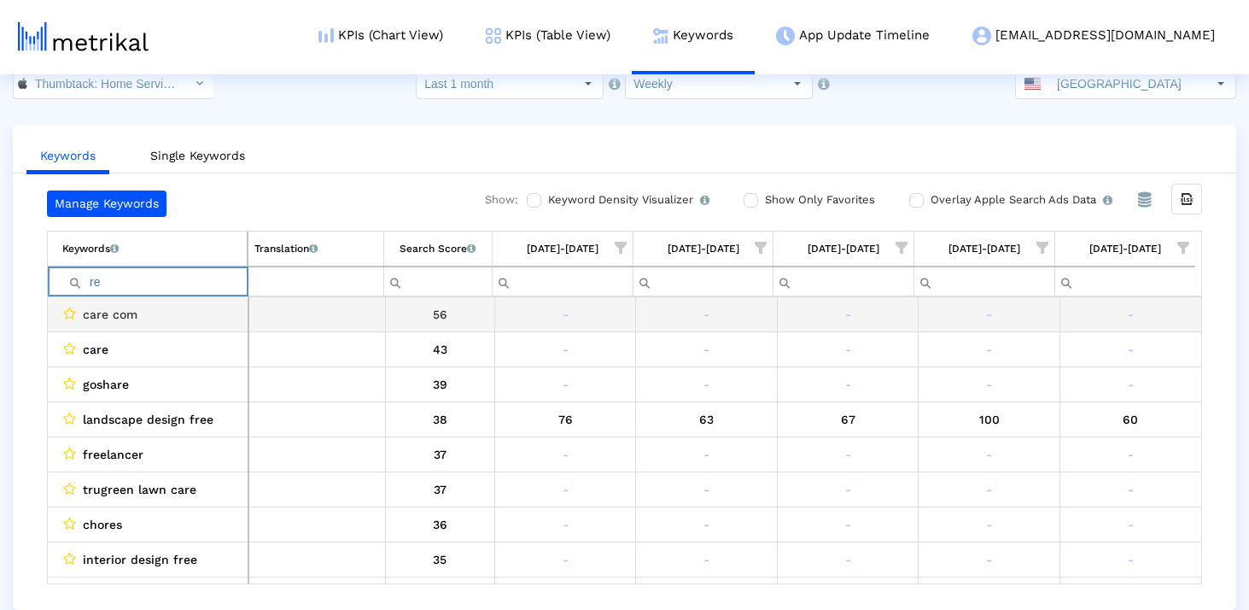
click at [167, 288] on input "re" at bounding box center [154, 281] width 184 height 28
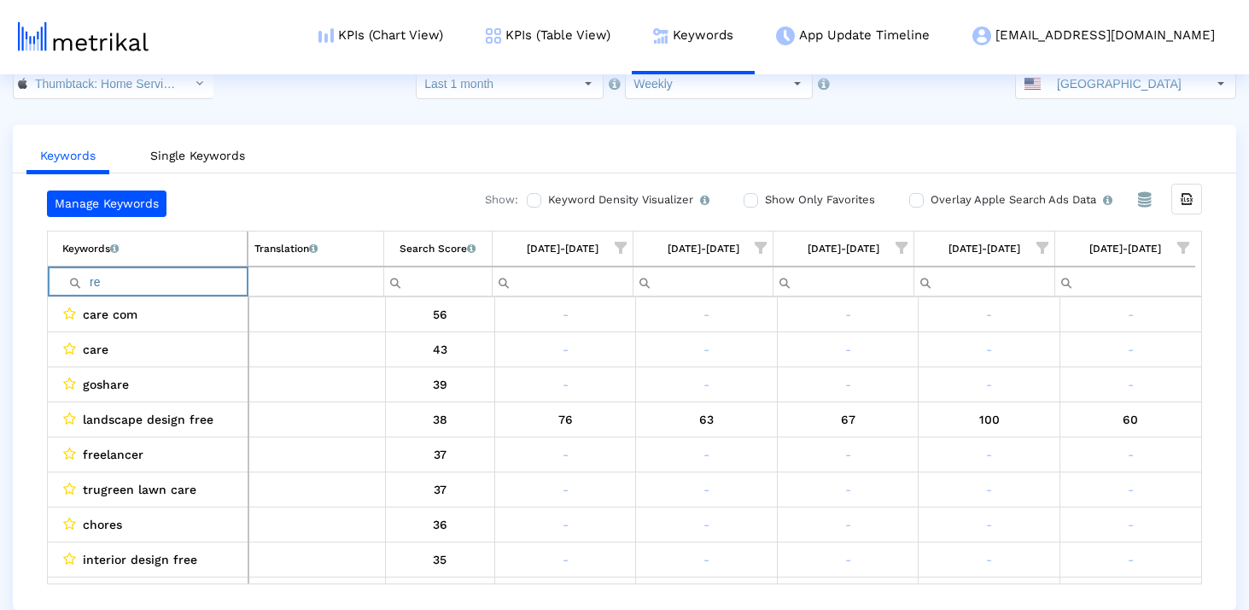
click at [167, 288] on input "re" at bounding box center [154, 281] width 184 height 28
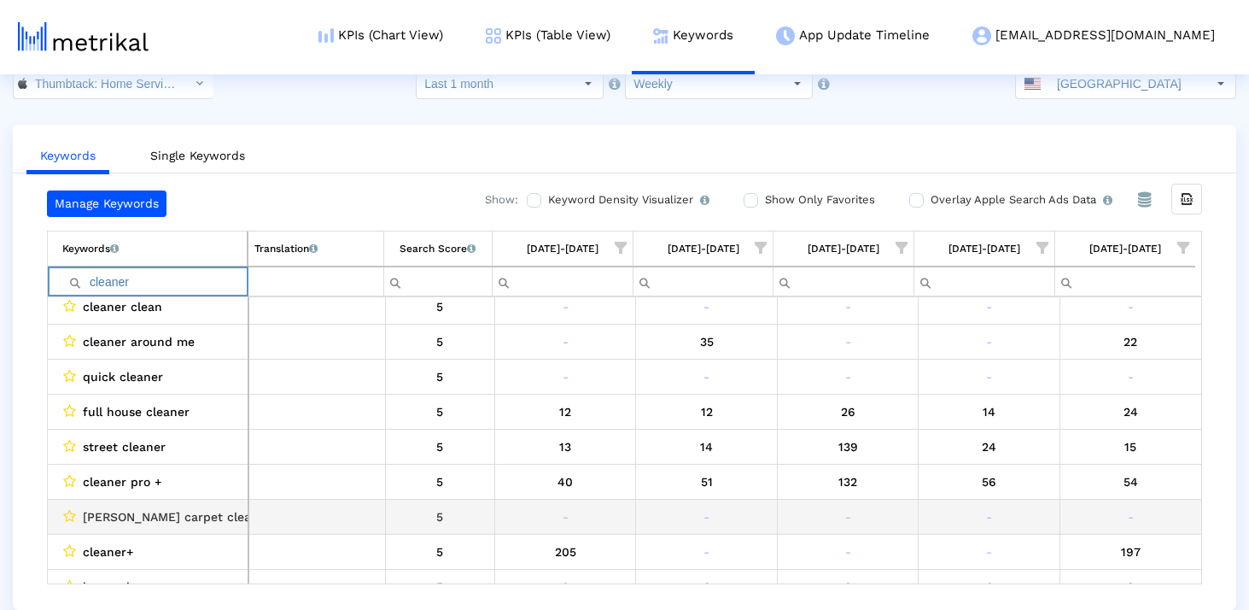
scroll to position [646, 0]
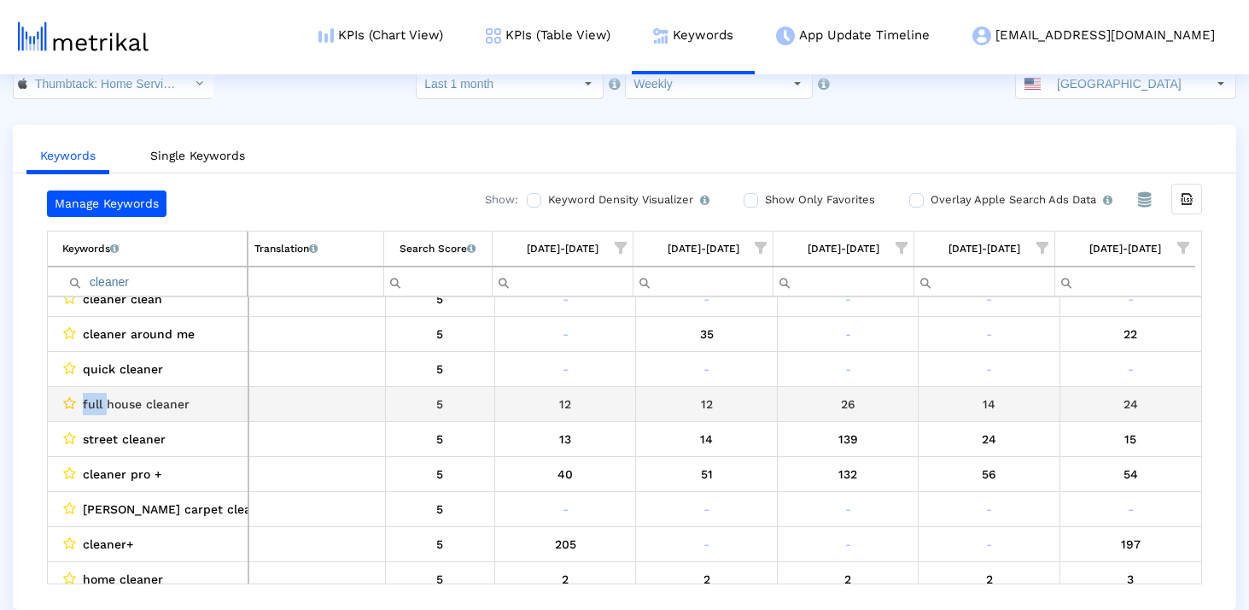
drag, startPoint x: 103, startPoint y: 403, endPoint x: 62, endPoint y: 403, distance: 41.0
click at [62, 403] on div "full house cleaner" at bounding box center [151, 404] width 179 height 22
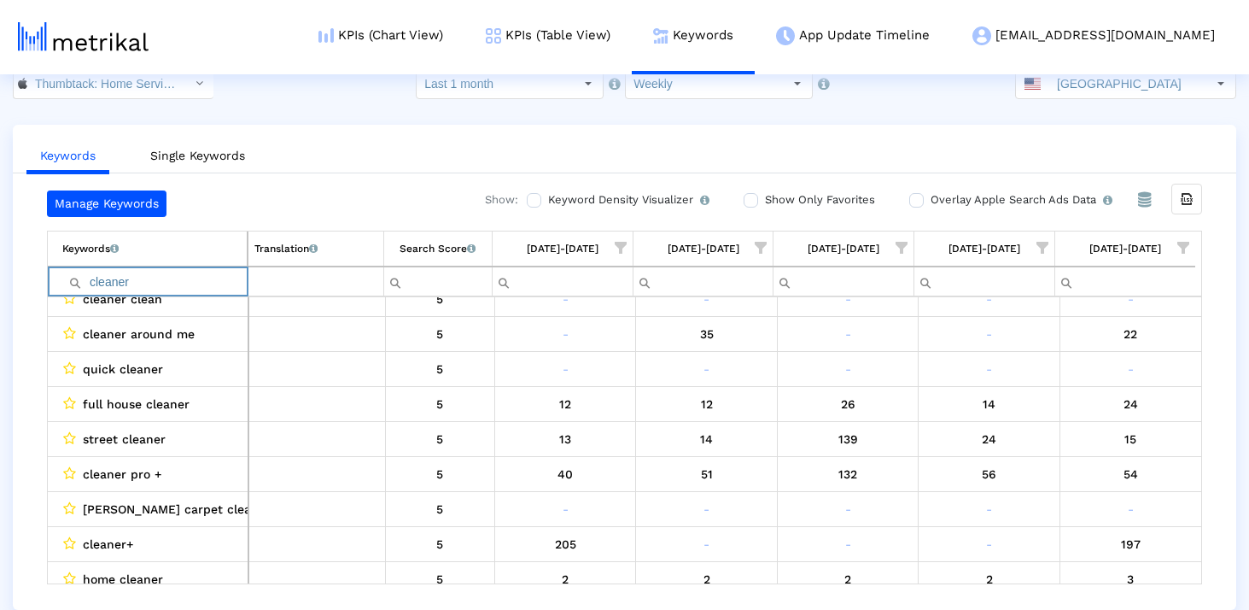
click at [159, 288] on input "cleaner" at bounding box center [154, 281] width 184 height 28
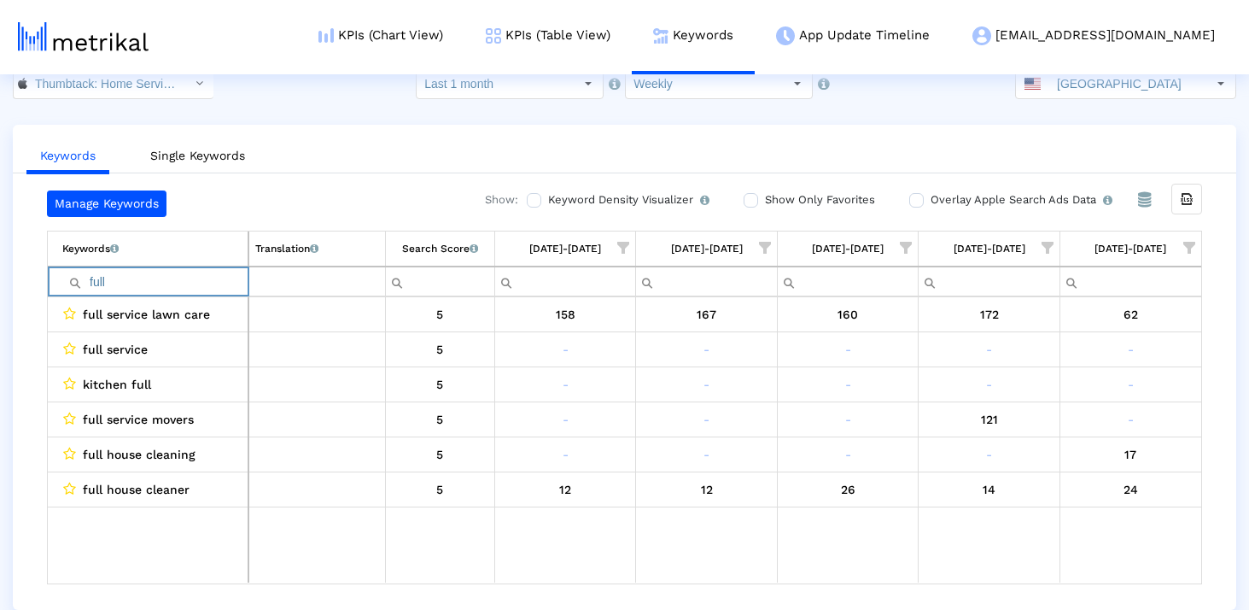
click at [158, 287] on input "full" at bounding box center [154, 281] width 185 height 28
type input "full"
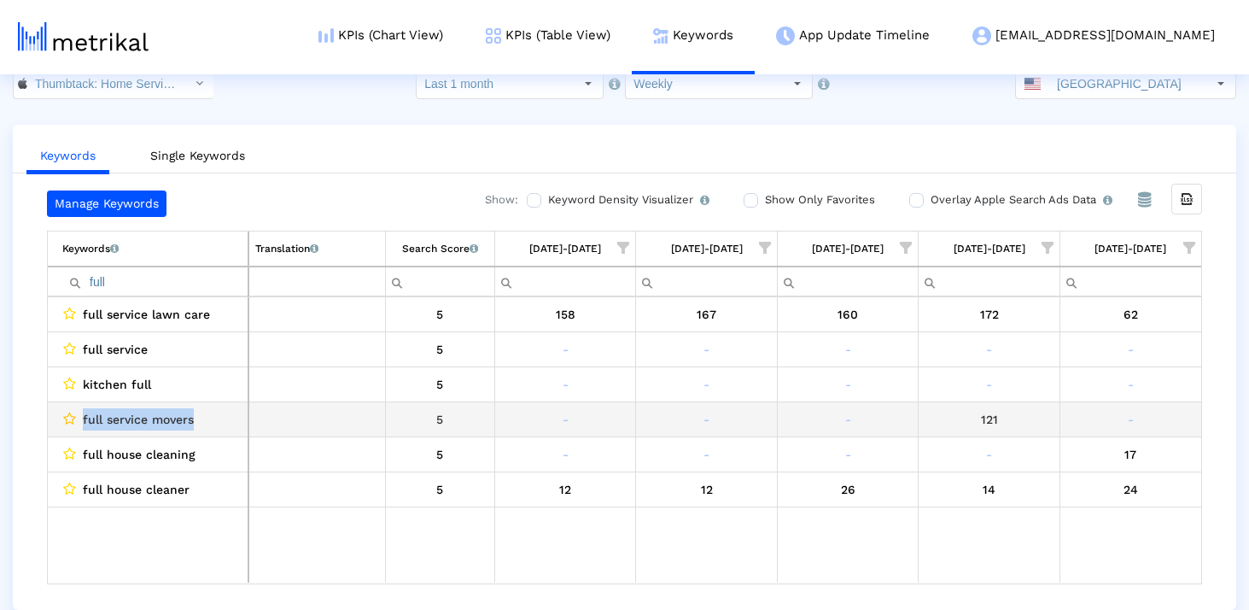
drag, startPoint x: 202, startPoint y: 420, endPoint x: 61, endPoint y: 421, distance: 140.9
click at [62, 421] on div "full service movers" at bounding box center [151, 419] width 179 height 22
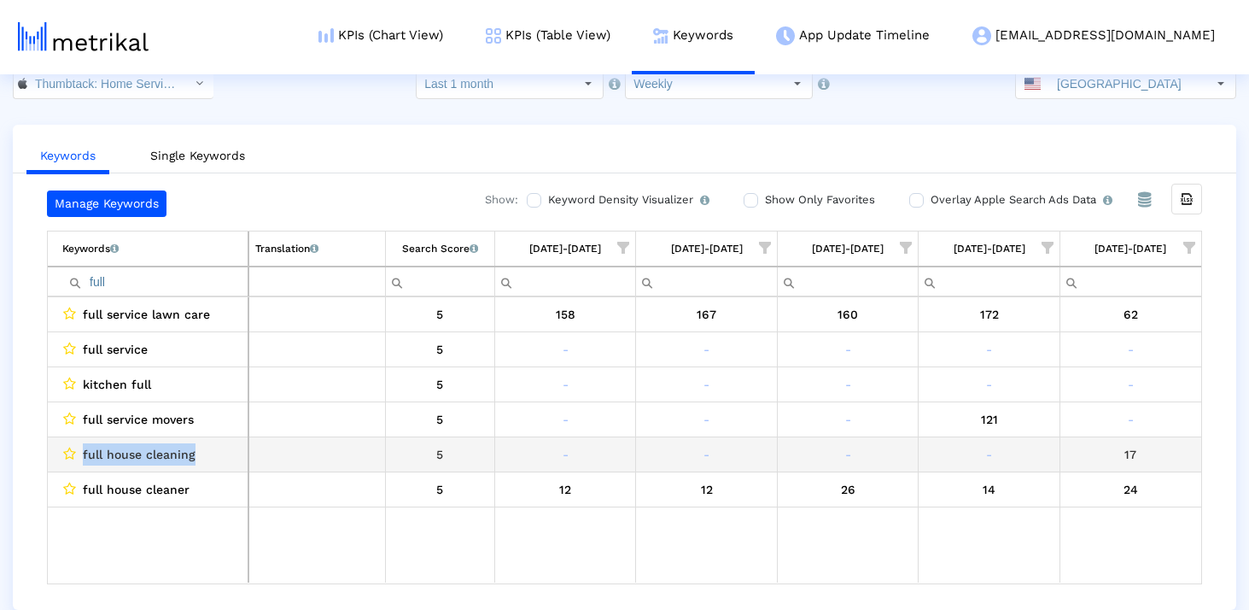
drag, startPoint x: 199, startPoint y: 462, endPoint x: 59, endPoint y: 462, distance: 140.0
click at [59, 462] on td "full house cleaning" at bounding box center [148, 454] width 201 height 35
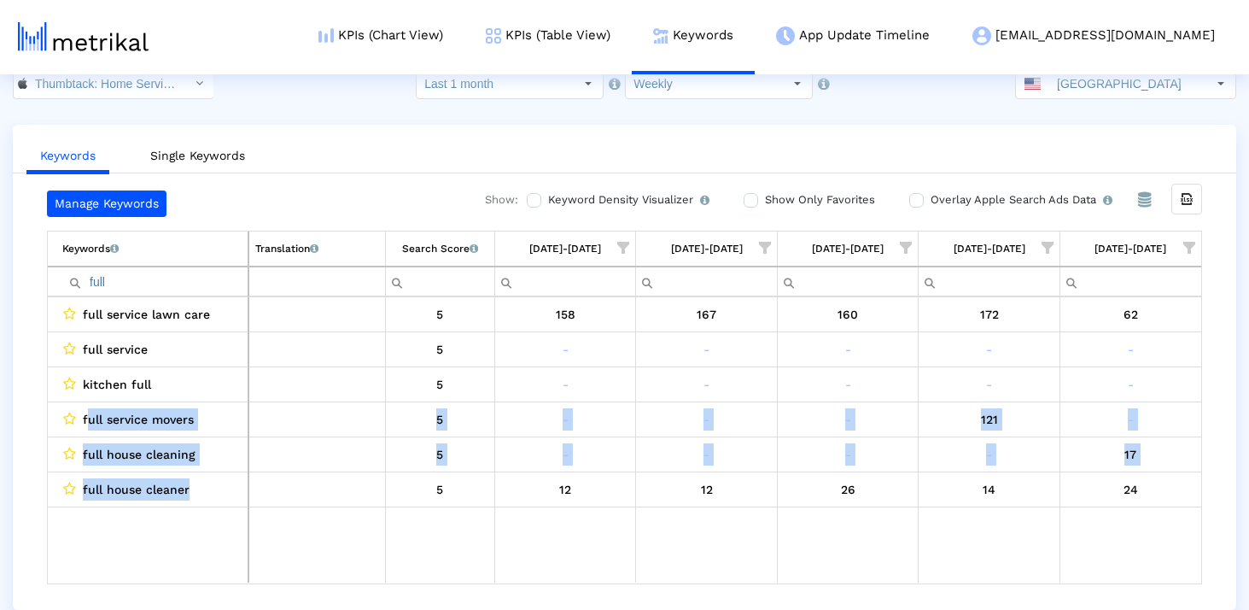
drag, startPoint x: 86, startPoint y: 412, endPoint x: 231, endPoint y: 493, distance: 165.9
click at [231, 490] on tbody "full service lawn care 5 158 167 160 172 62 full service 5 - - - - - kitchen fu…" at bounding box center [625, 439] width 1154 height 285
click at [231, 493] on div "full house cleaner" at bounding box center [151, 489] width 179 height 22
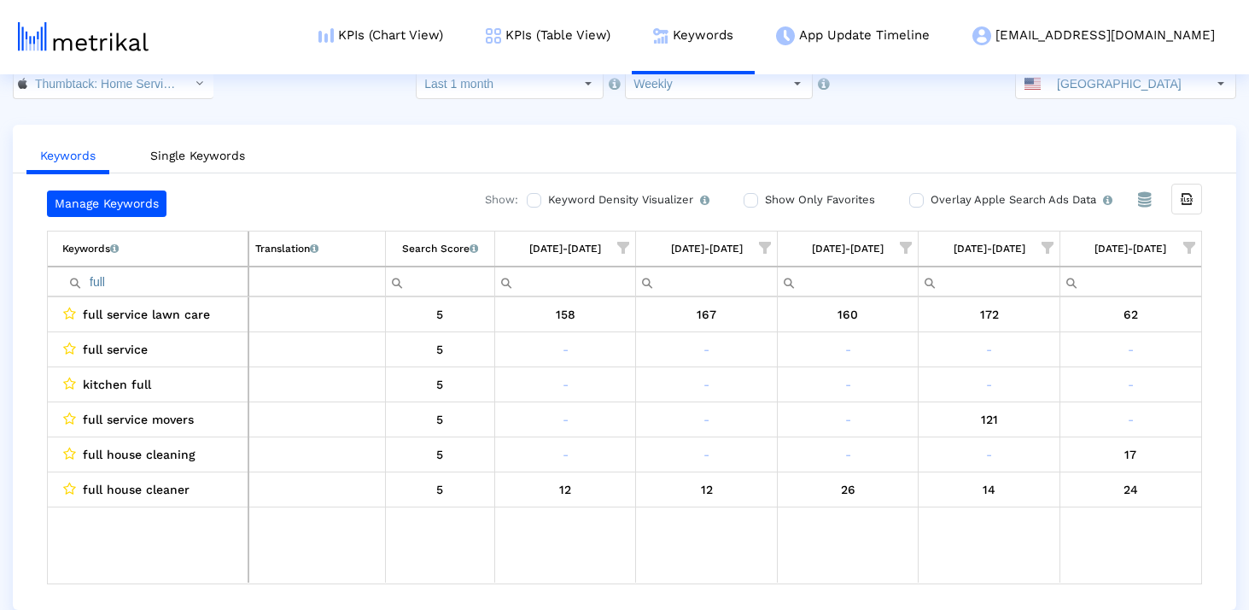
click at [177, 278] on input "full" at bounding box center [154, 281] width 185 height 28
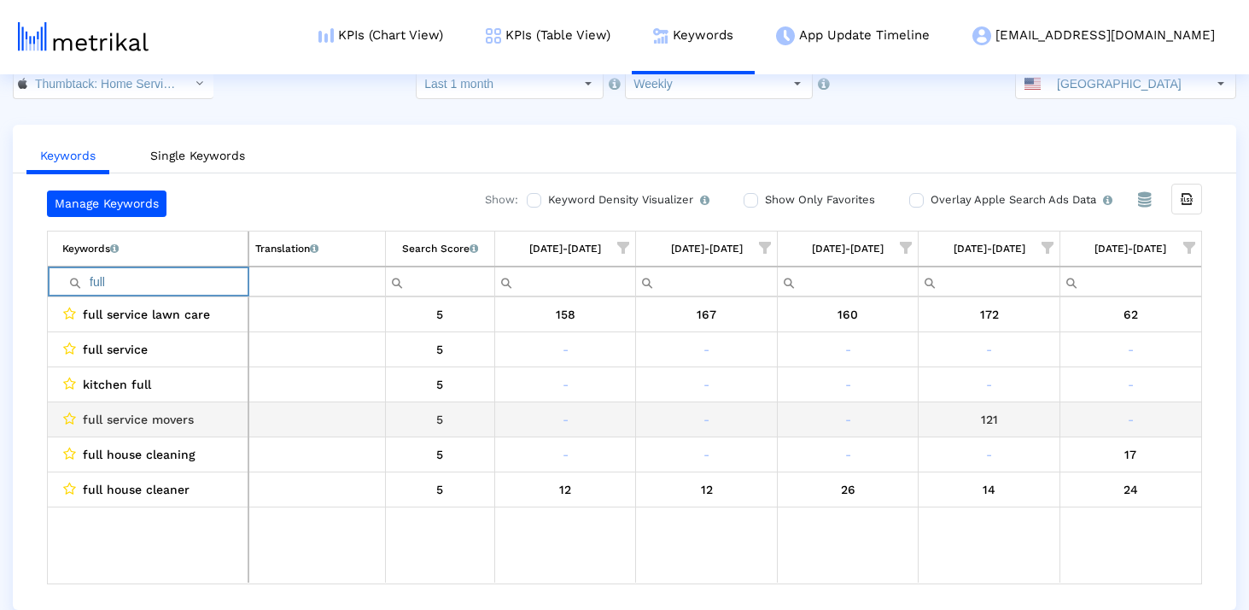
scroll to position [33, 0]
